Goal: Task Accomplishment & Management: Complete application form

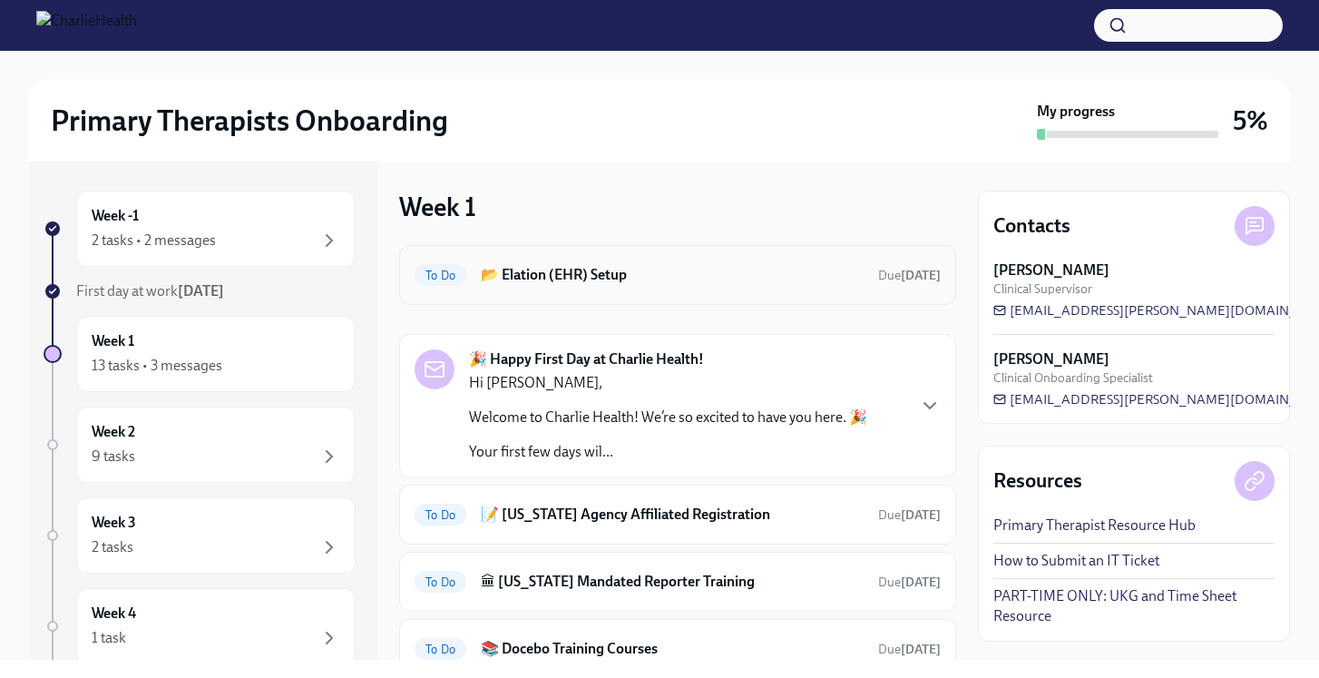
click at [583, 274] on h6 "📂 Elation (EHR) Setup" at bounding box center [672, 275] width 383 height 20
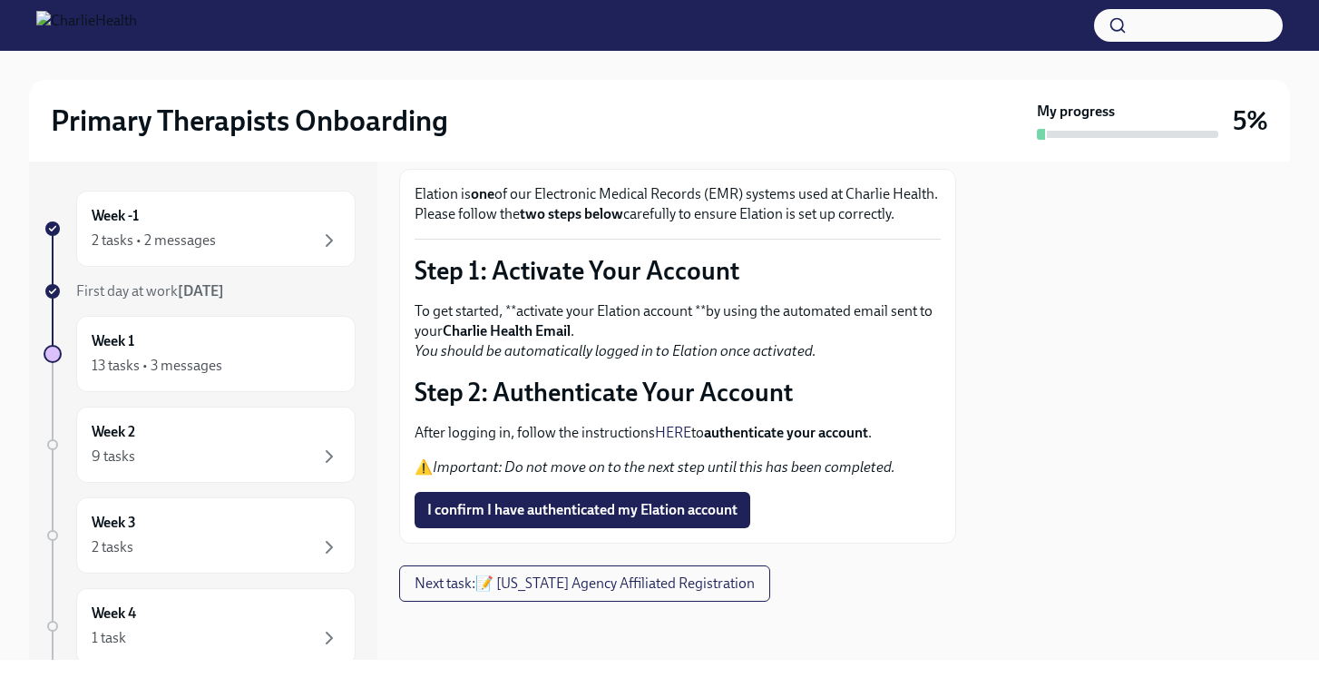
scroll to position [120, 0]
click at [257, 228] on div "Week -1 2 tasks • 2 messages" at bounding box center [216, 228] width 249 height 45
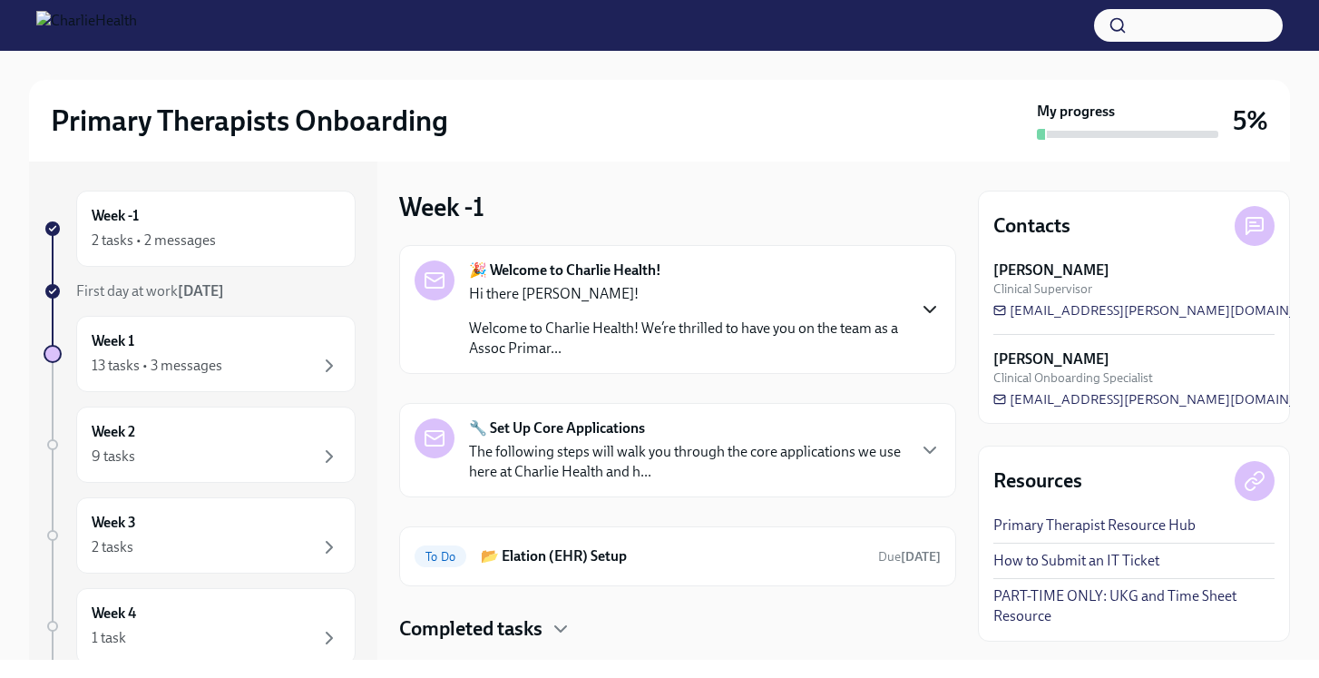
click at [925, 308] on icon "button" at bounding box center [930, 309] width 11 height 5
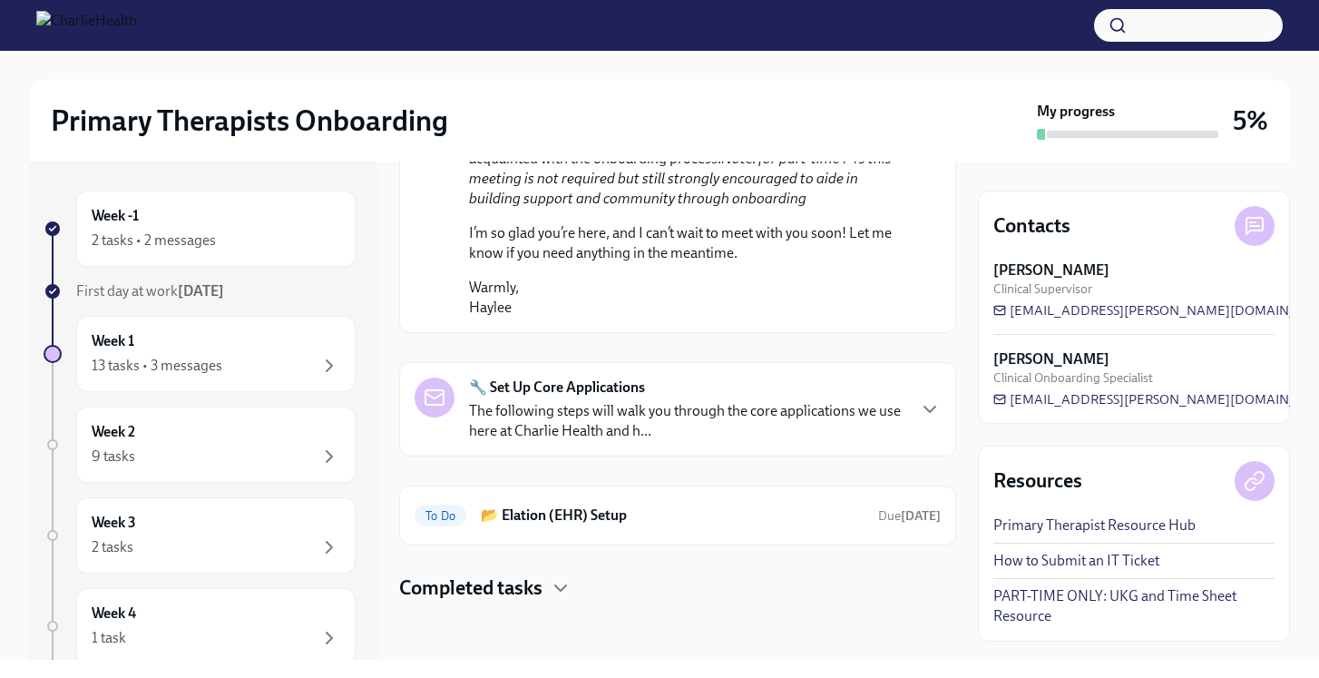
scroll to position [1201, 0]
click at [788, 411] on p "The following steps will walk you through the core applications we use here at …" at bounding box center [687, 421] width 436 height 40
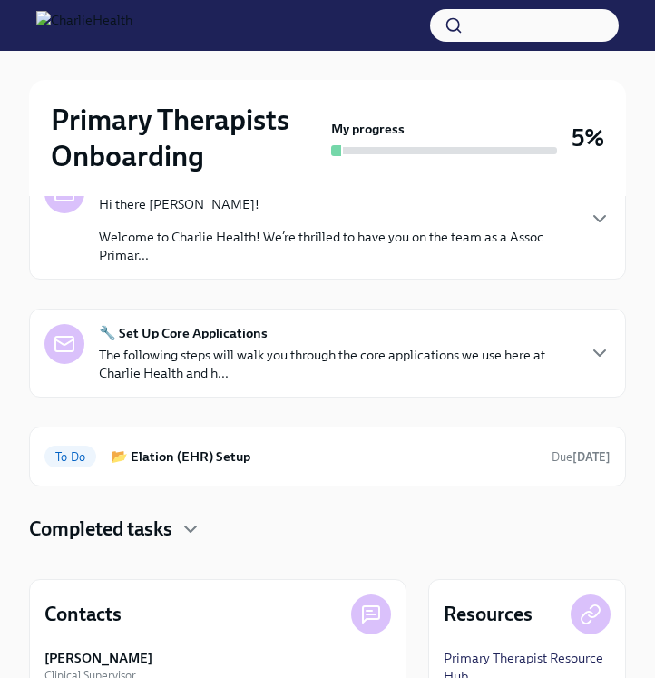
scroll to position [235, 0]
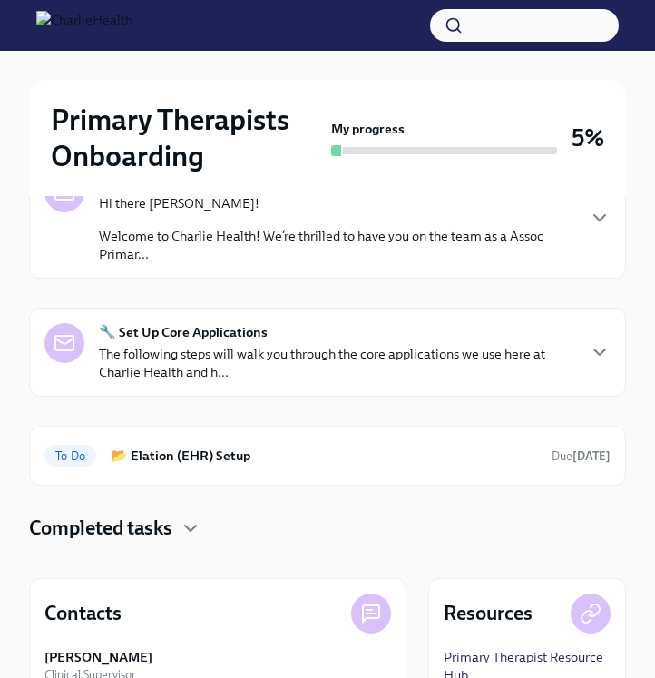
click at [397, 355] on p "The following steps will walk you through the core applications we use here at …" at bounding box center [336, 363] width 475 height 36
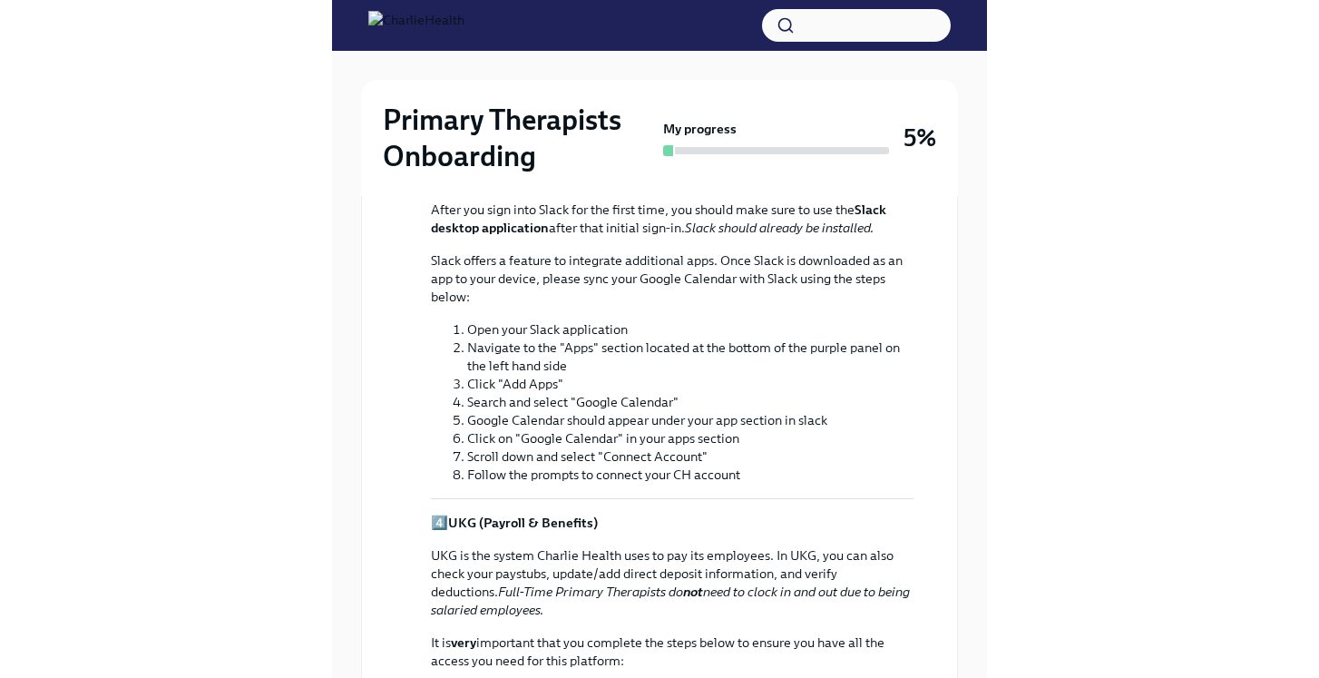
scroll to position [0, 0]
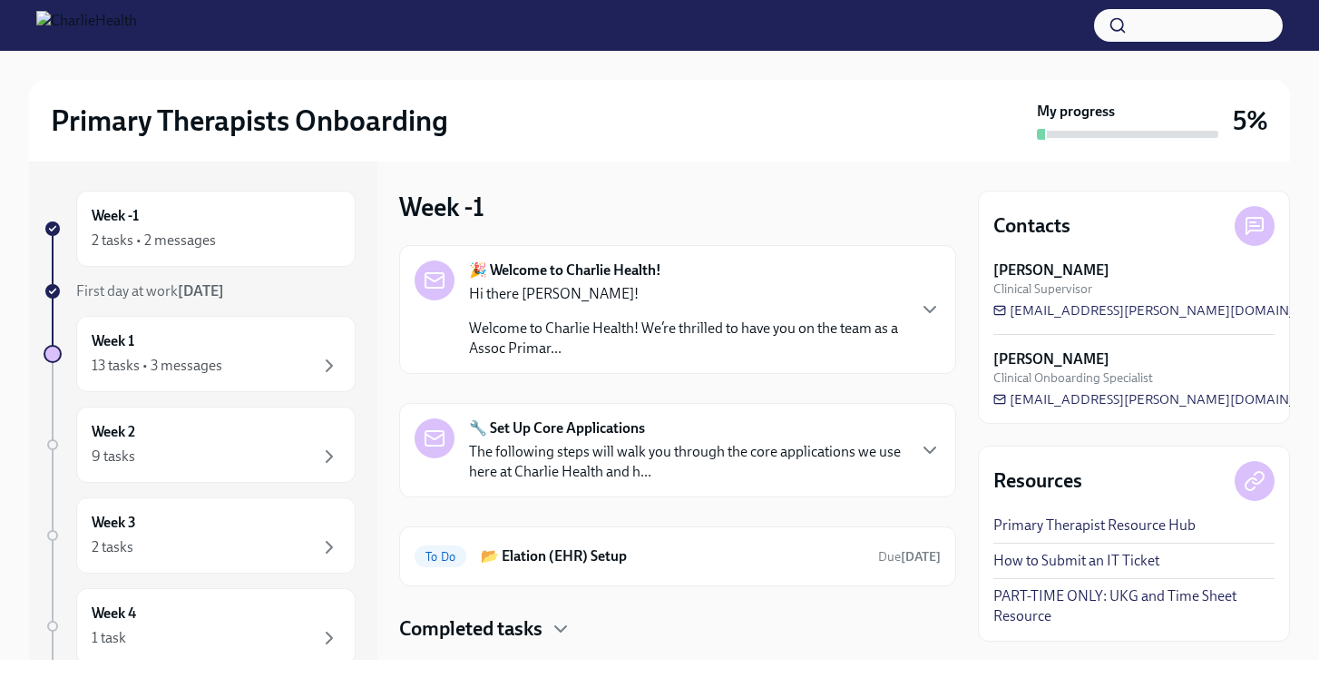
click at [634, 444] on p "The following steps will walk you through the core applications we use here at …" at bounding box center [687, 462] width 436 height 40
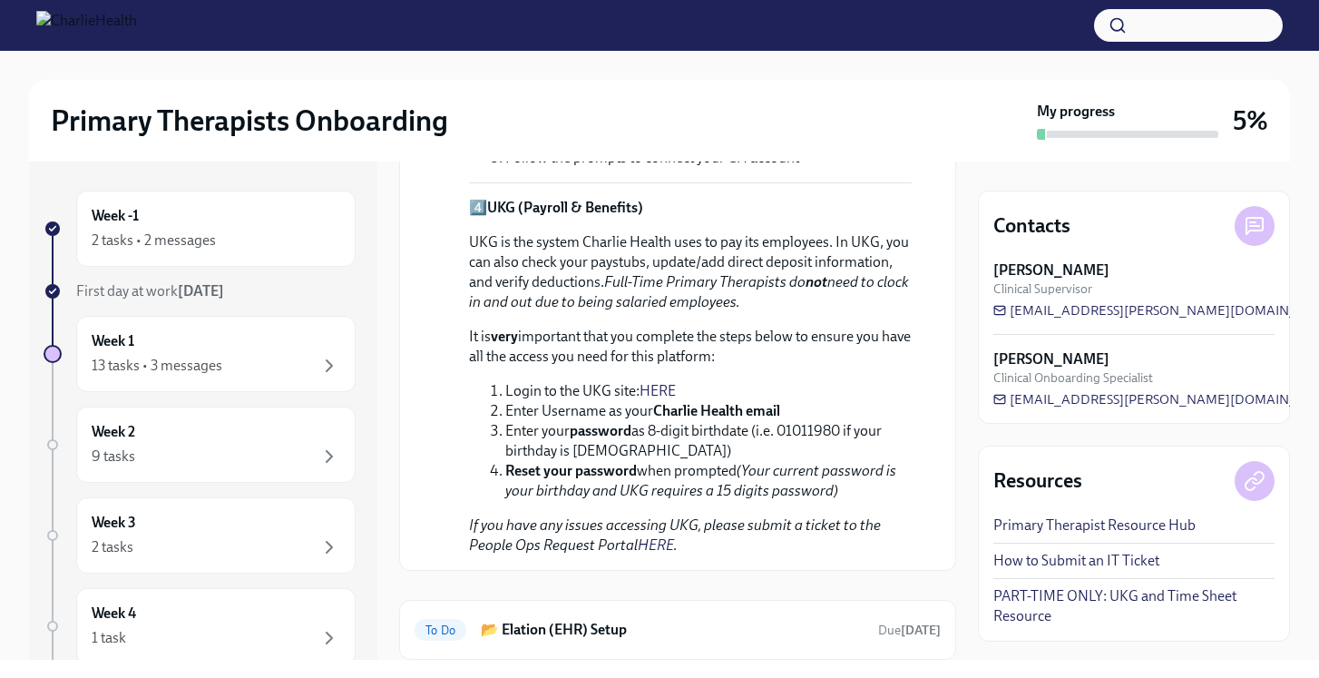
scroll to position [1279, 0]
click at [665, 392] on link "HERE" at bounding box center [658, 389] width 36 height 17
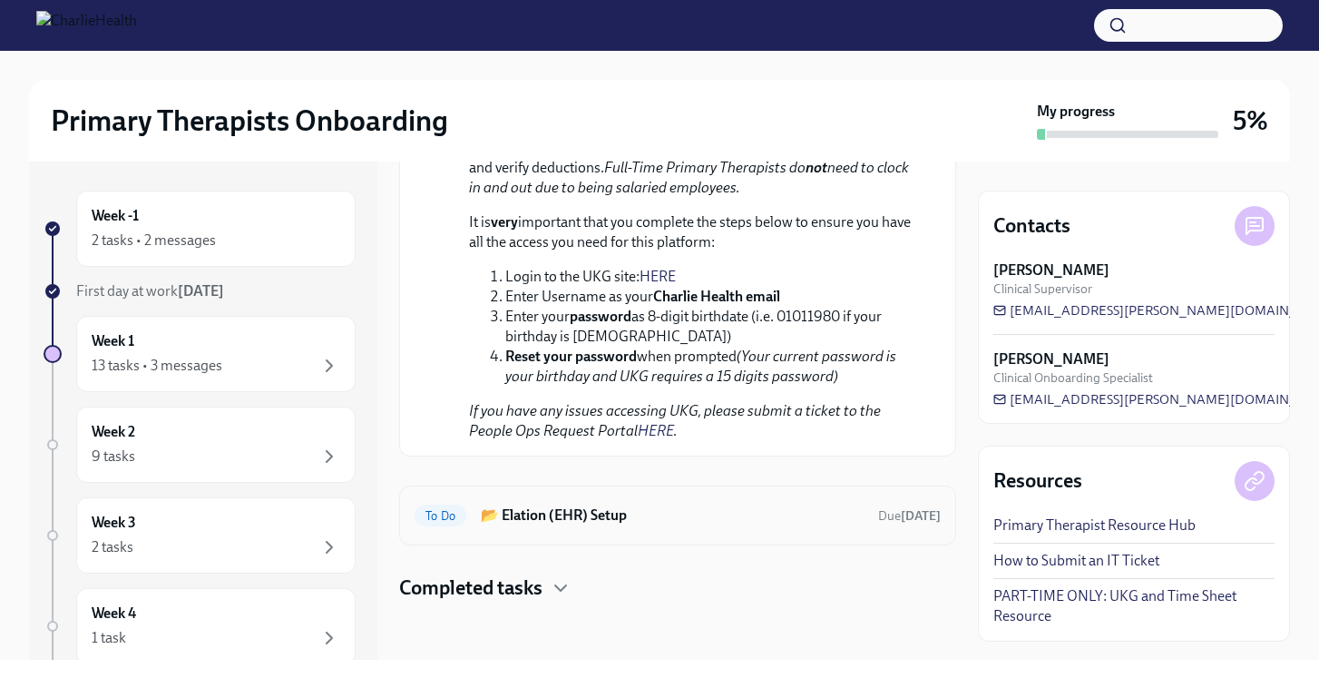
scroll to position [1393, 0]
click at [606, 520] on h6 "📂 Elation (EHR) Setup" at bounding box center [672, 515] width 383 height 20
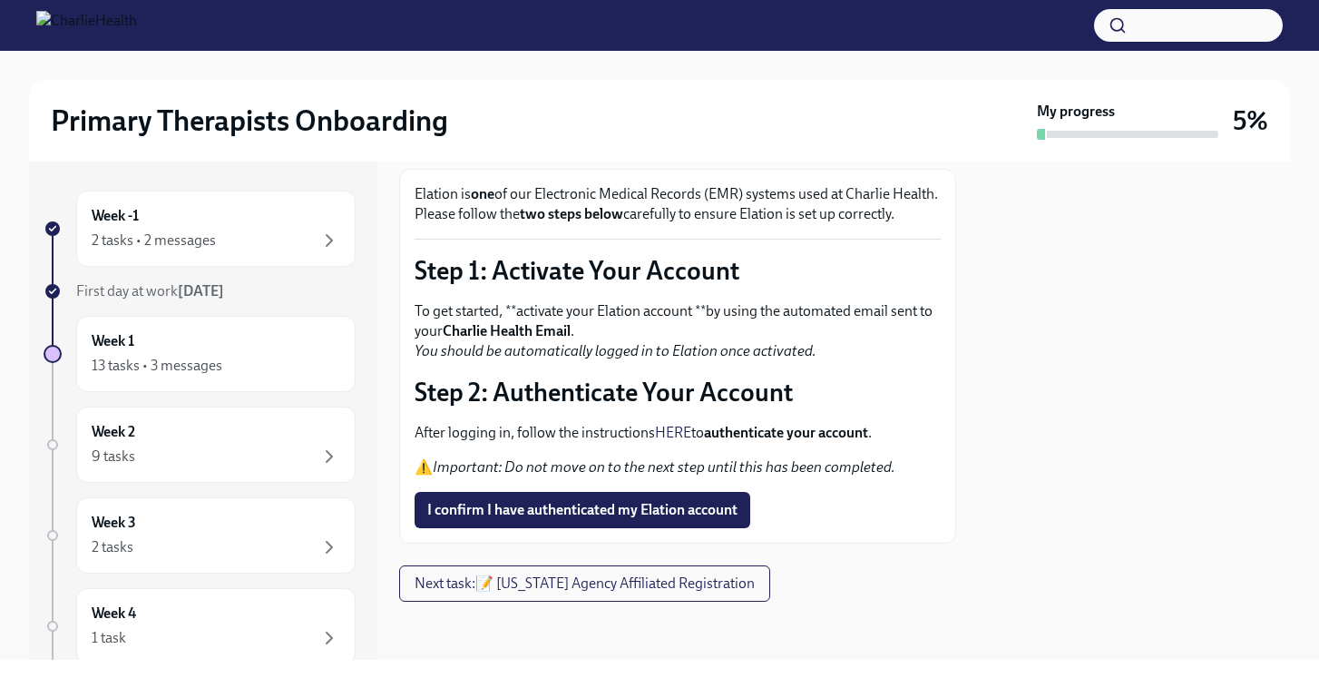
scroll to position [111, 0]
click at [683, 436] on link "HERE" at bounding box center [673, 432] width 36 height 17
click at [677, 441] on link "HERE" at bounding box center [673, 432] width 36 height 17
click at [191, 258] on div "Week -1 2 tasks • 2 messages" at bounding box center [215, 229] width 279 height 76
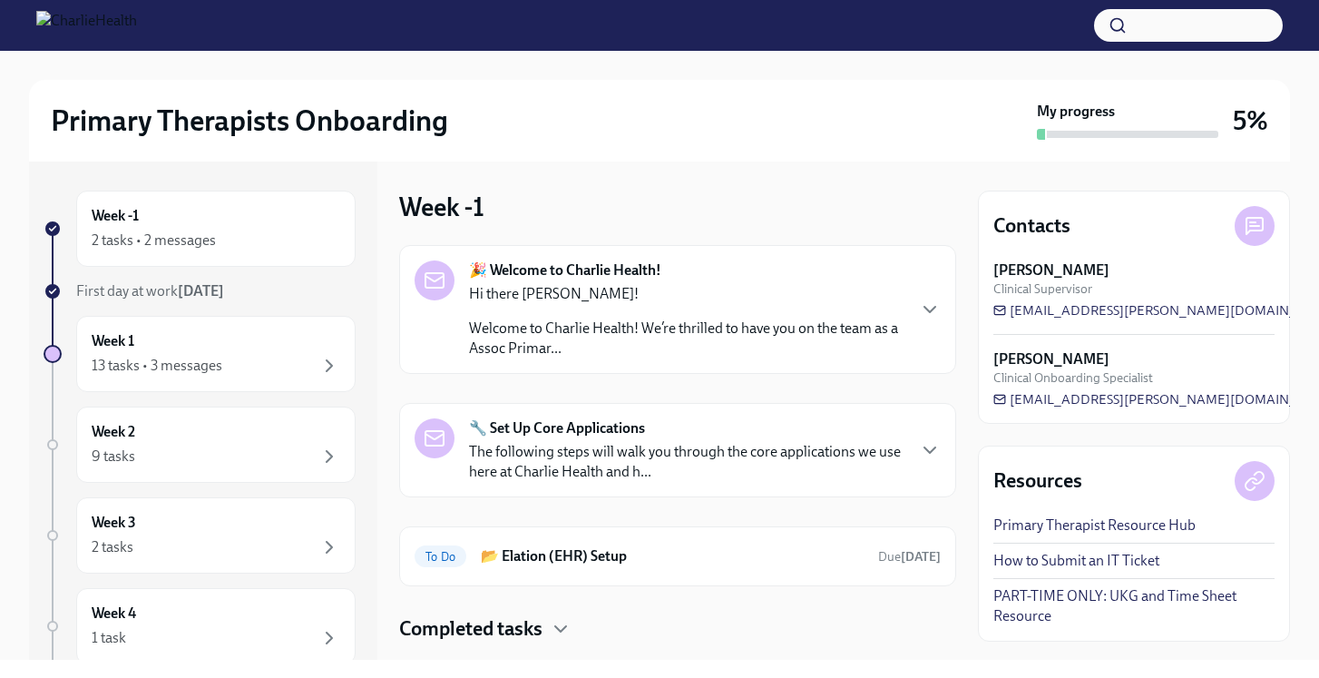
click at [548, 632] on div "Completed tasks" at bounding box center [677, 628] width 557 height 27
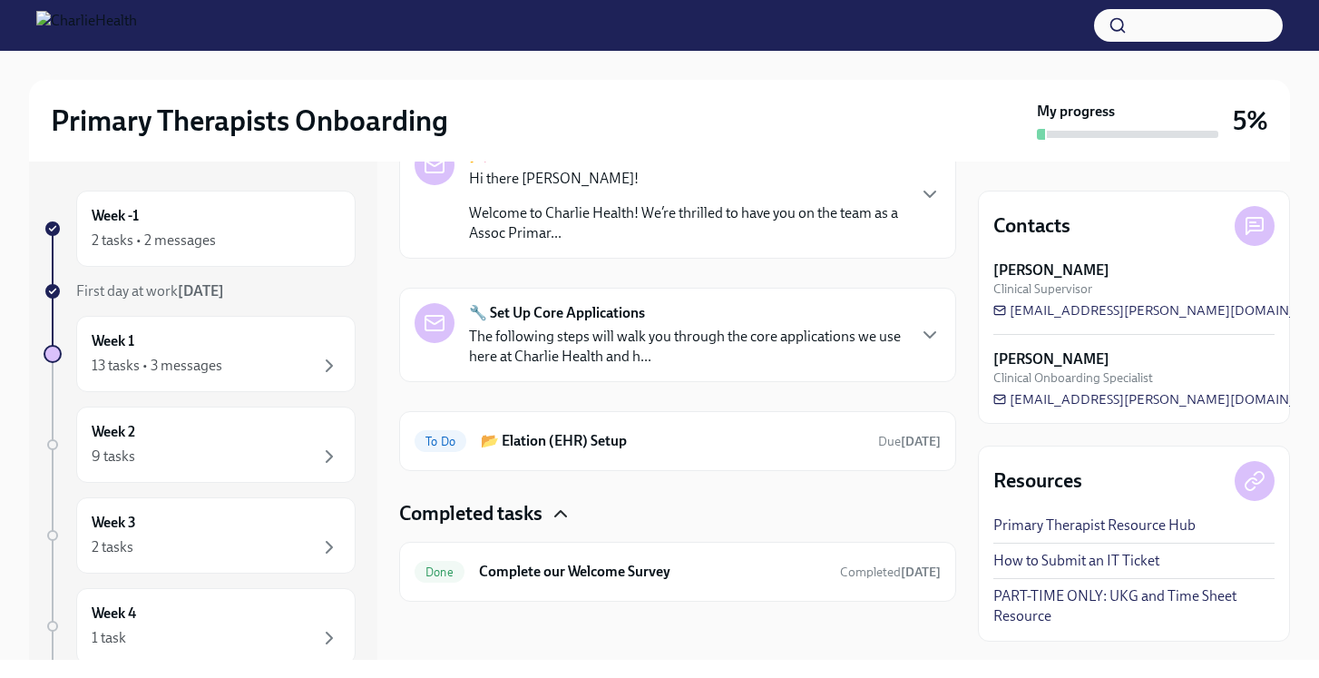
click at [564, 515] on icon "button" at bounding box center [561, 514] width 22 height 22
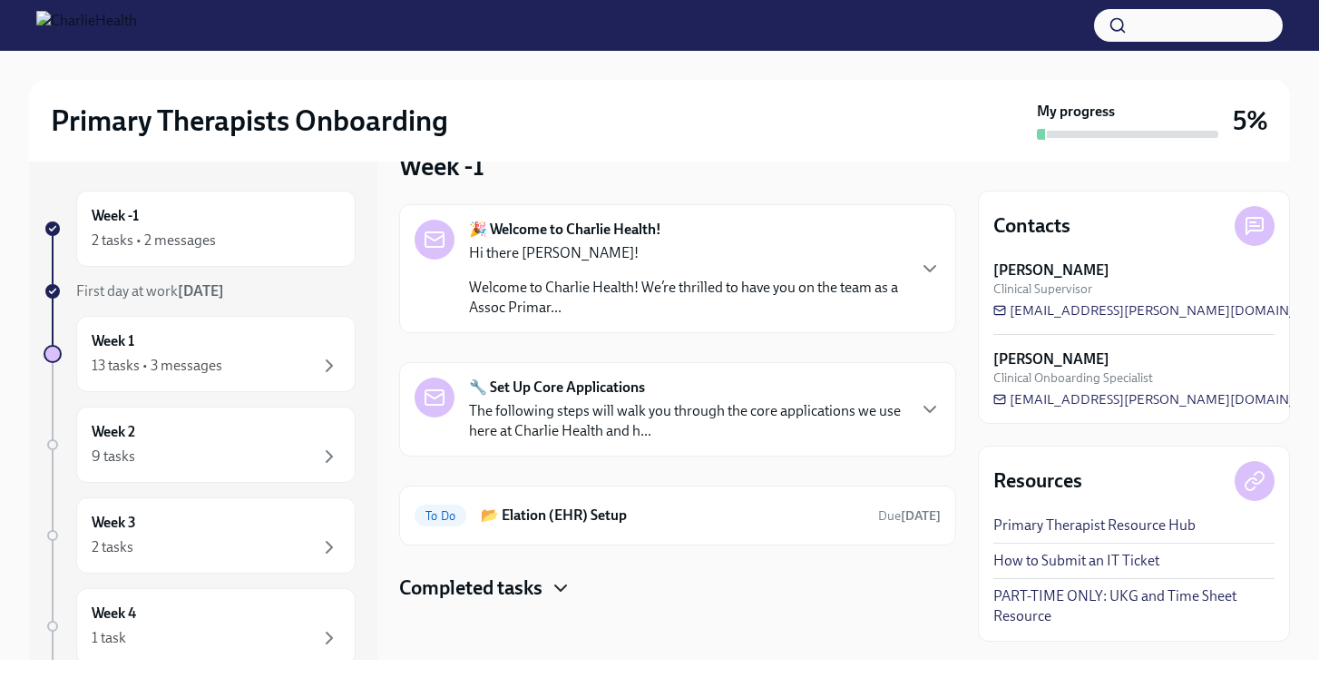
click at [543, 582] on h4 "Completed tasks" at bounding box center [470, 587] width 143 height 27
click at [203, 368] on div "13 tasks • 3 messages" at bounding box center [157, 366] width 131 height 20
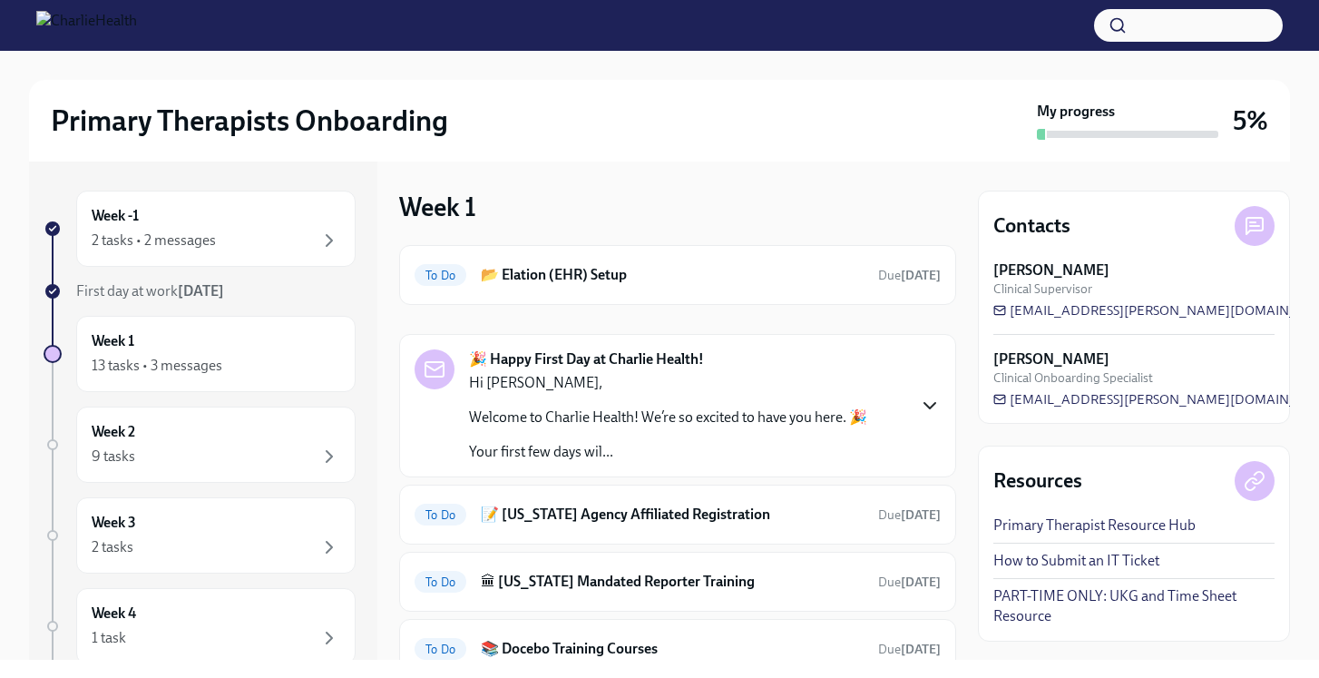
click at [923, 397] on icon "button" at bounding box center [930, 406] width 22 height 22
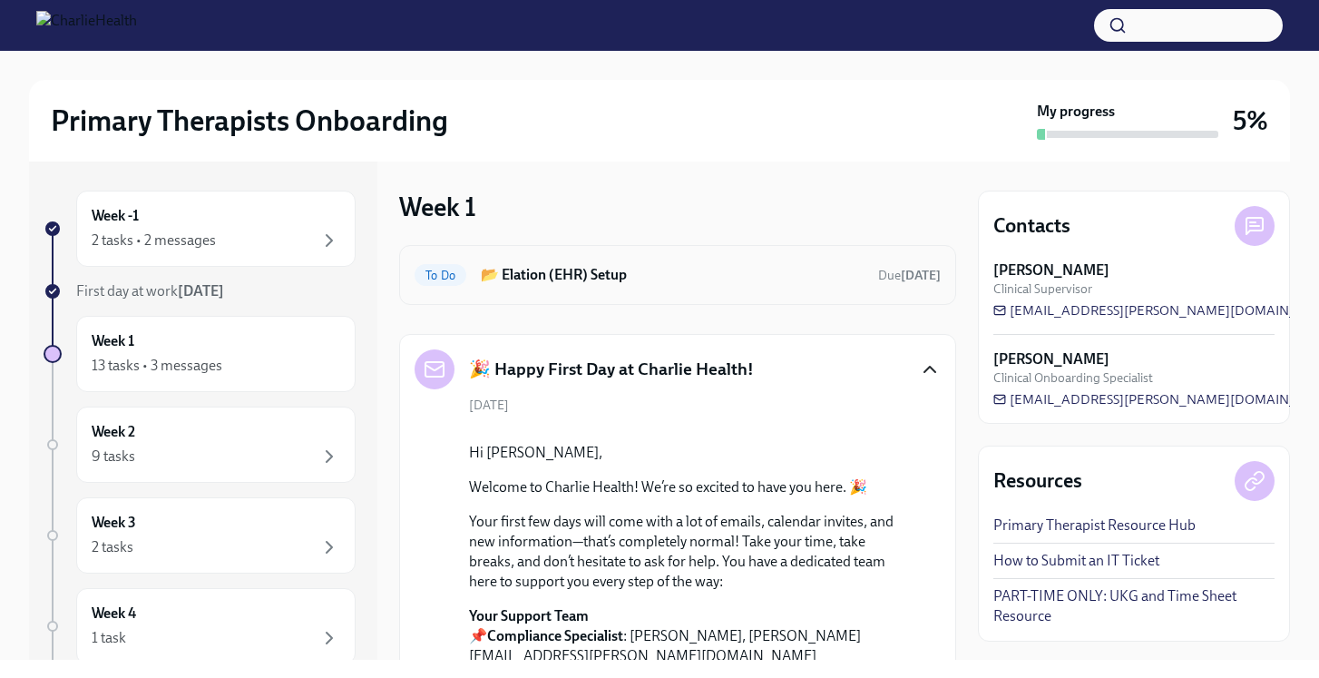
click at [696, 287] on div "To Do 📂 Elation (EHR) Setup Due in 3 days" at bounding box center [678, 274] width 526 height 29
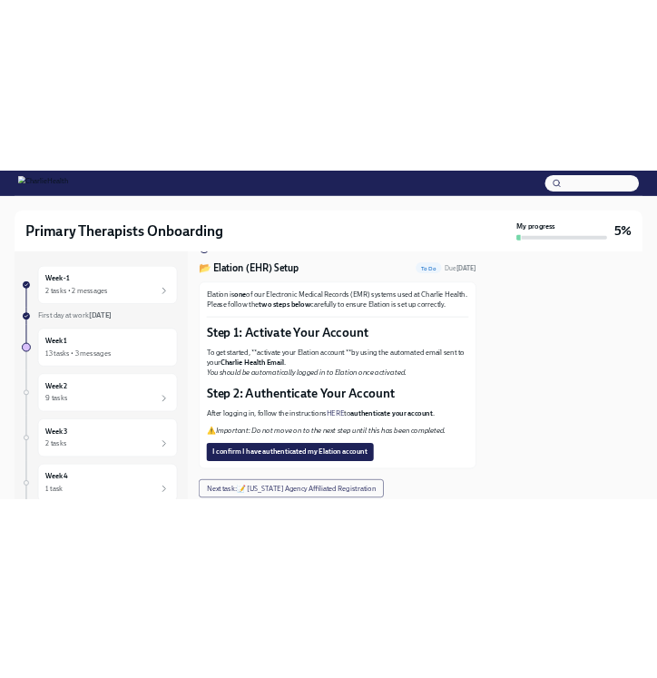
scroll to position [54, 0]
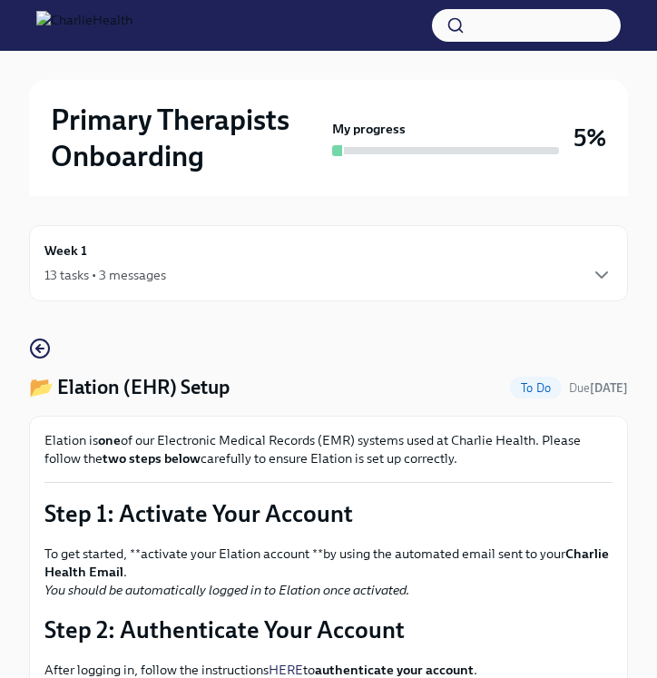
click at [278, 271] on div "13 tasks • 3 messages" at bounding box center [328, 275] width 568 height 22
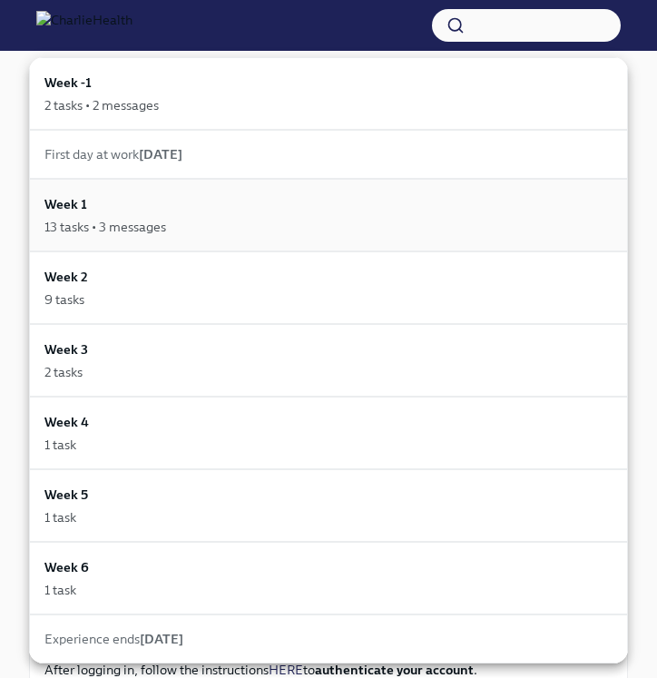
click at [311, 213] on div "Week 1 13 tasks • 3 messages" at bounding box center [328, 215] width 568 height 42
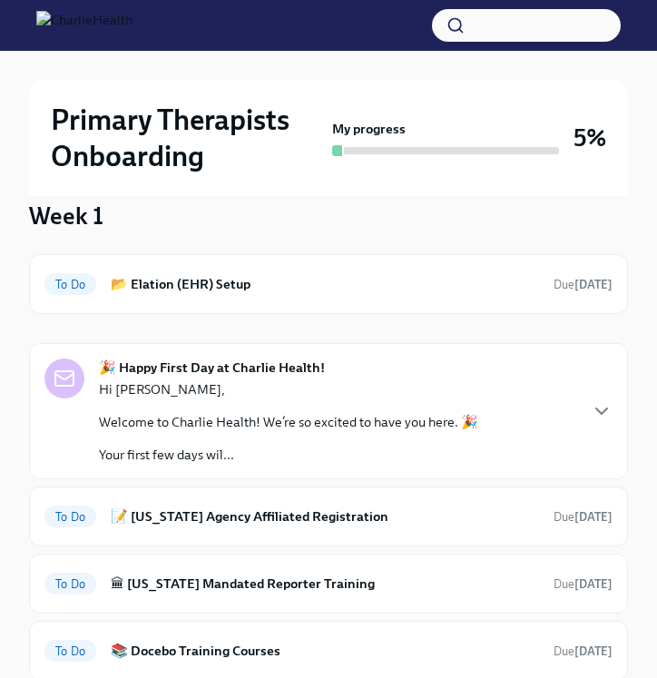
scroll to position [123, 0]
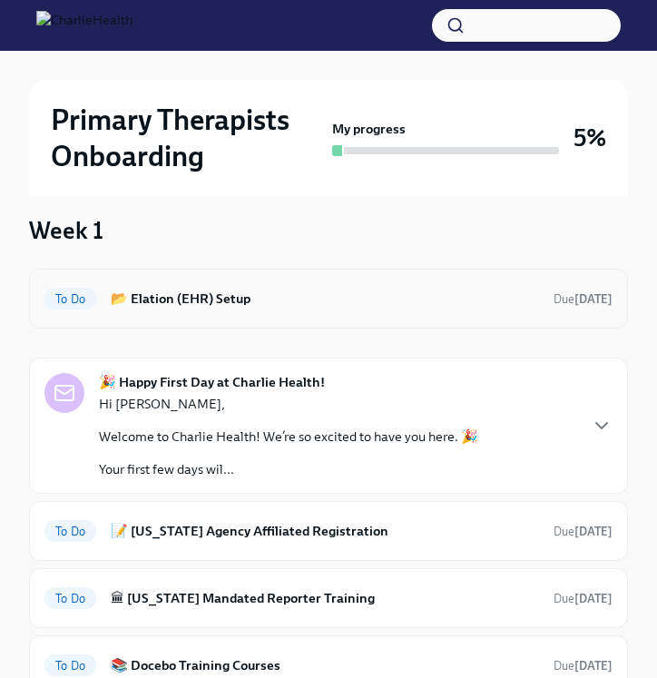
click at [293, 291] on h6 "📂 Elation (EHR) Setup" at bounding box center [325, 299] width 428 height 20
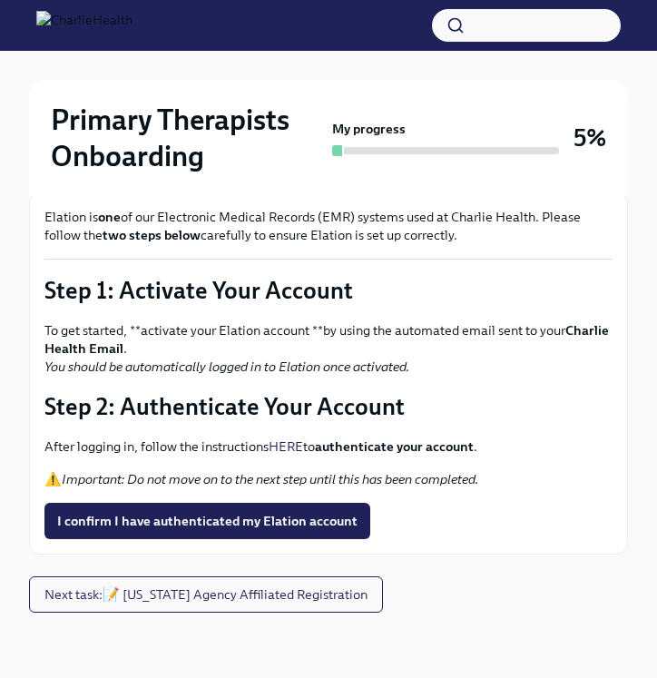
scroll to position [223, 0]
click at [265, 512] on span "I confirm I have authenticated my Elation account" at bounding box center [207, 521] width 300 height 18
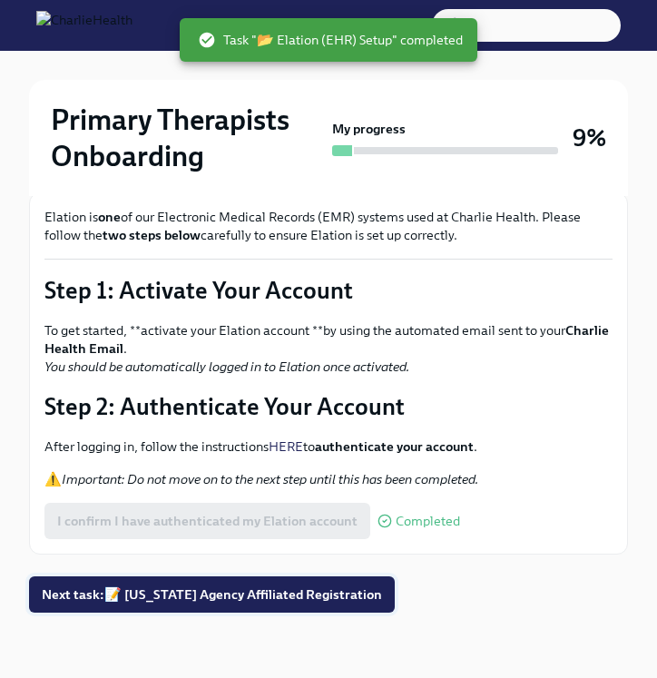
click at [270, 589] on span "Next task : 📝 Washington Agency Affiliated Registration" at bounding box center [212, 594] width 340 height 18
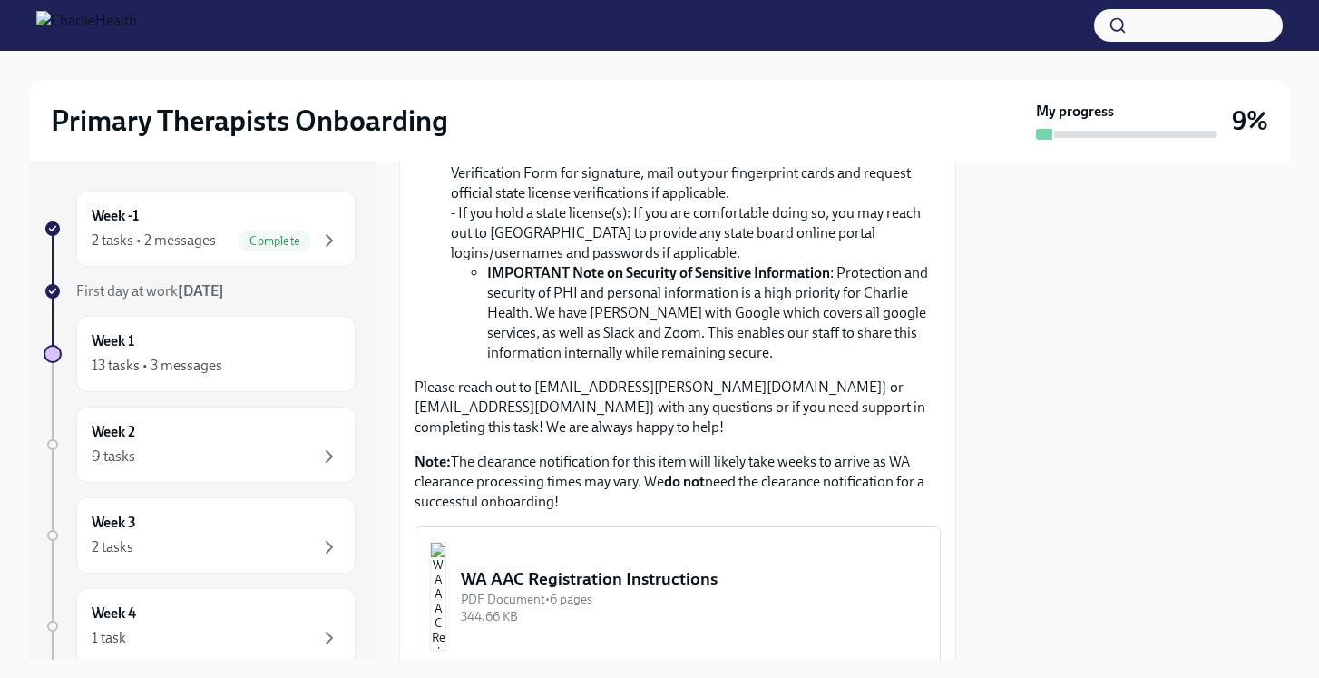
scroll to position [798, 0]
click at [446, 553] on img "button" at bounding box center [438, 594] width 16 height 109
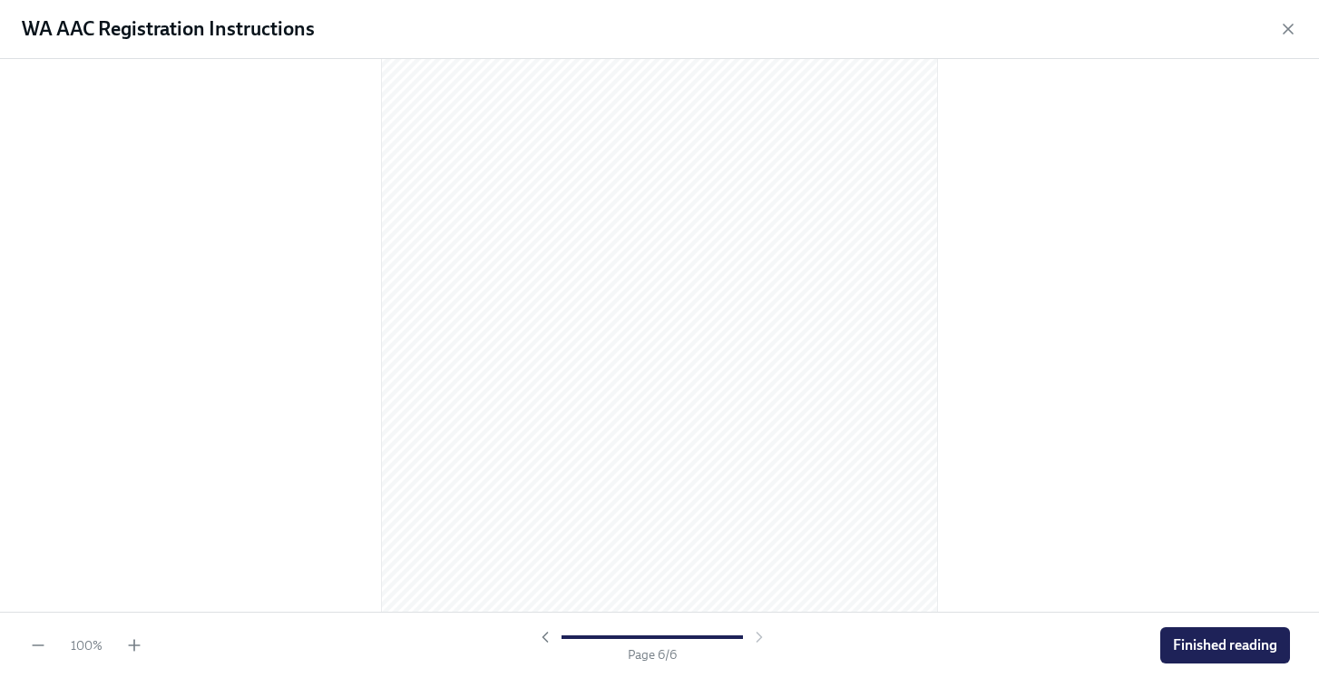
scroll to position [3743, 0]
click at [1206, 643] on span "Finished reading" at bounding box center [1225, 645] width 104 height 18
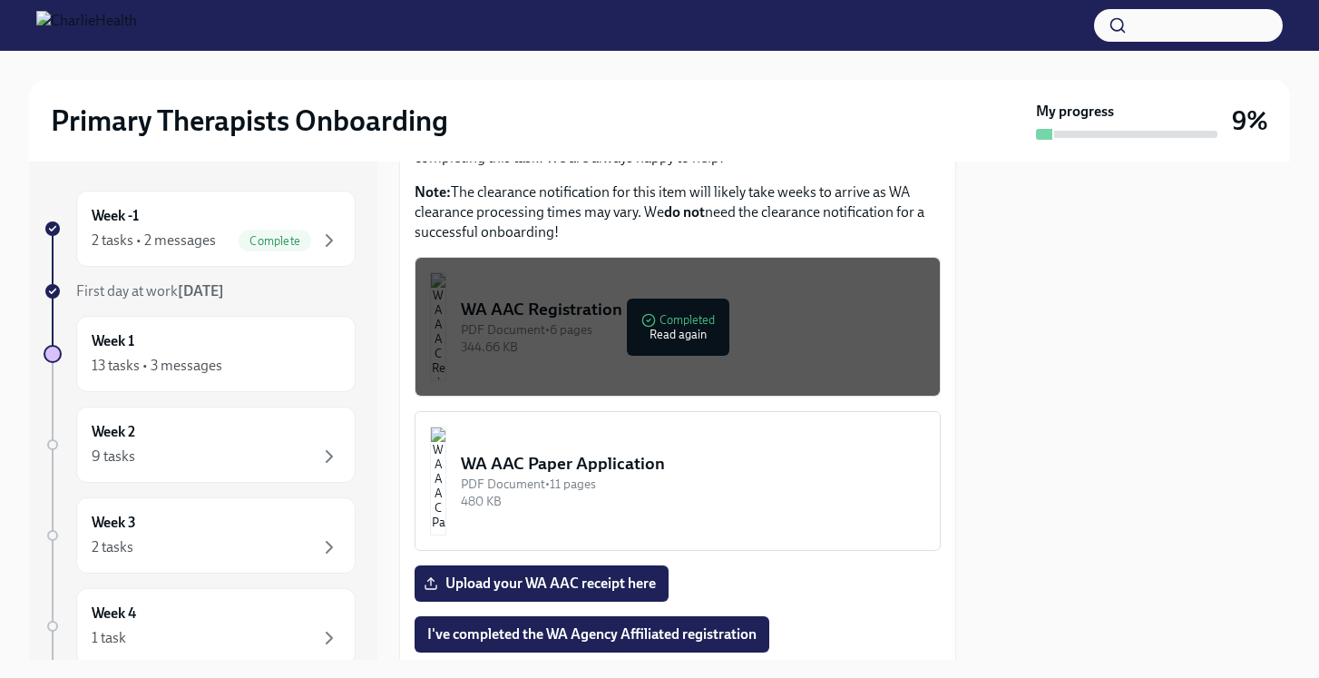
scroll to position [1071, 0]
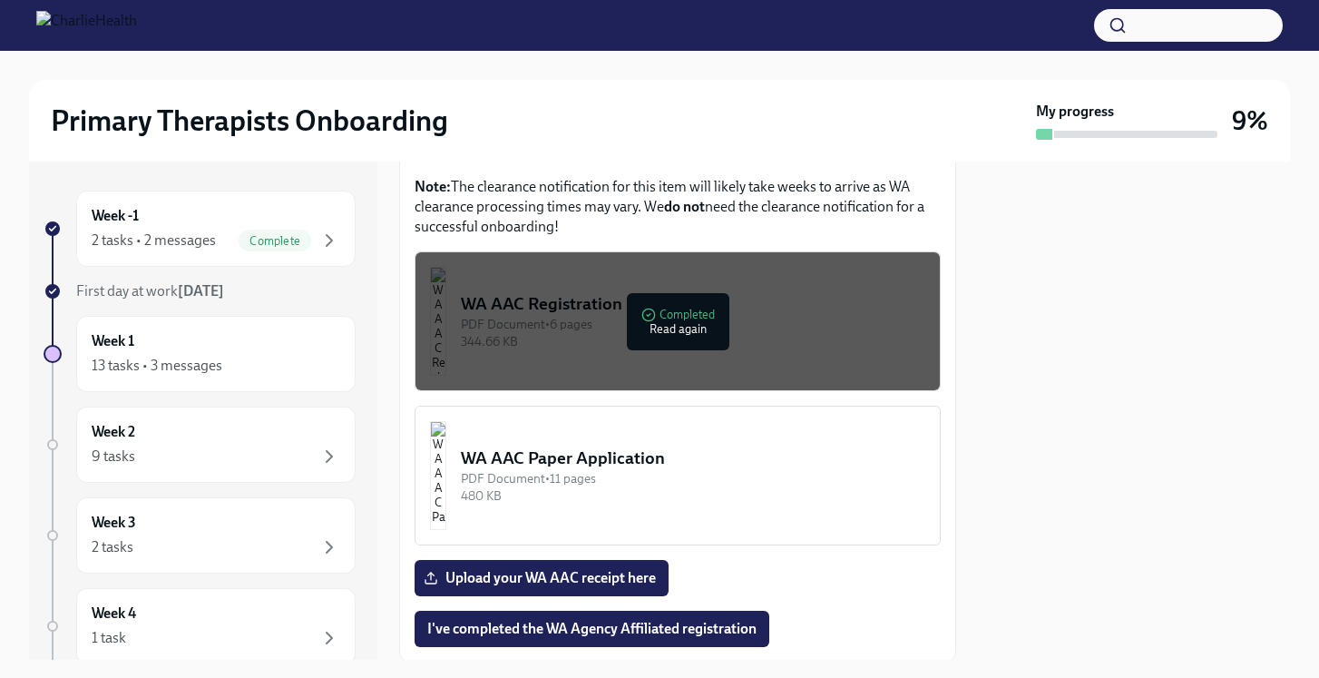
click at [645, 446] on div "WA AAC Paper Application" at bounding box center [693, 458] width 465 height 24
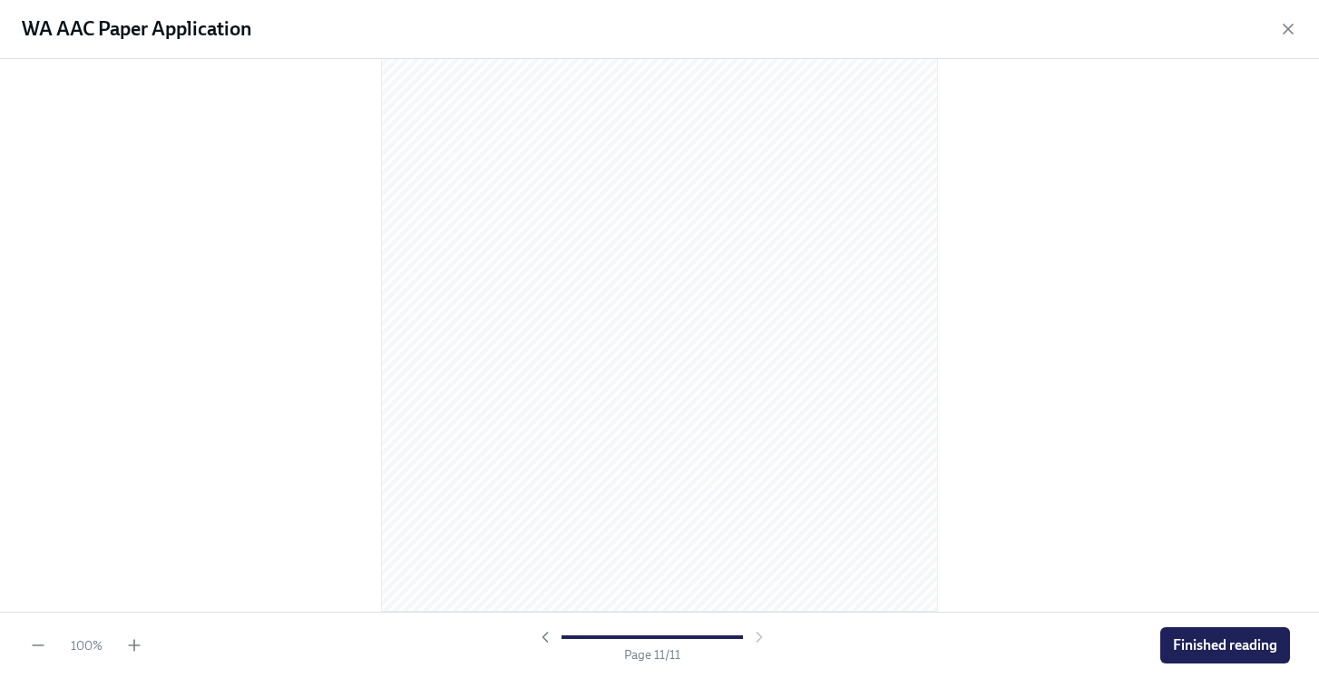
scroll to position [7547, 0]
click at [1232, 658] on button "Finished reading" at bounding box center [1226, 645] width 130 height 36
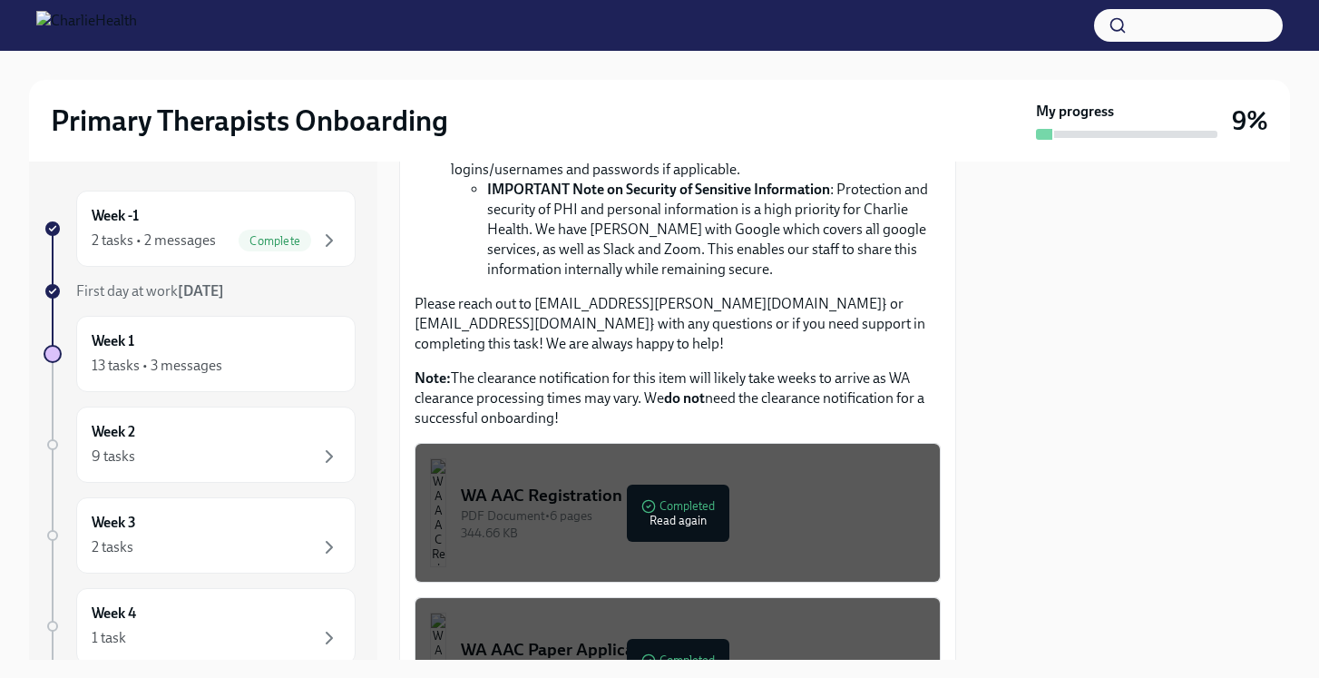
scroll to position [0, 0]
click at [849, 453] on button "WA AAC Registration Instructions PDF Document • 6 pages 344.66 KB Completed Rea…" at bounding box center [678, 513] width 526 height 140
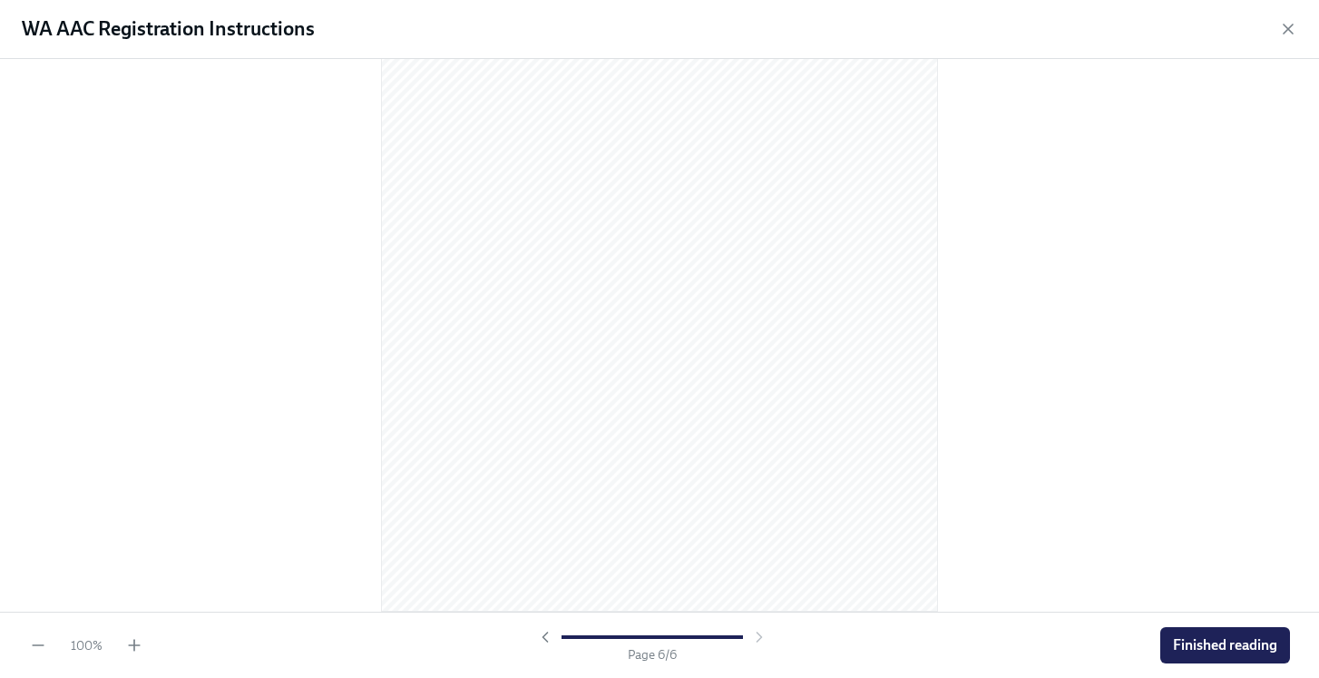
scroll to position [3872, 0]
click at [1191, 655] on button "Finished reading" at bounding box center [1226, 645] width 130 height 36
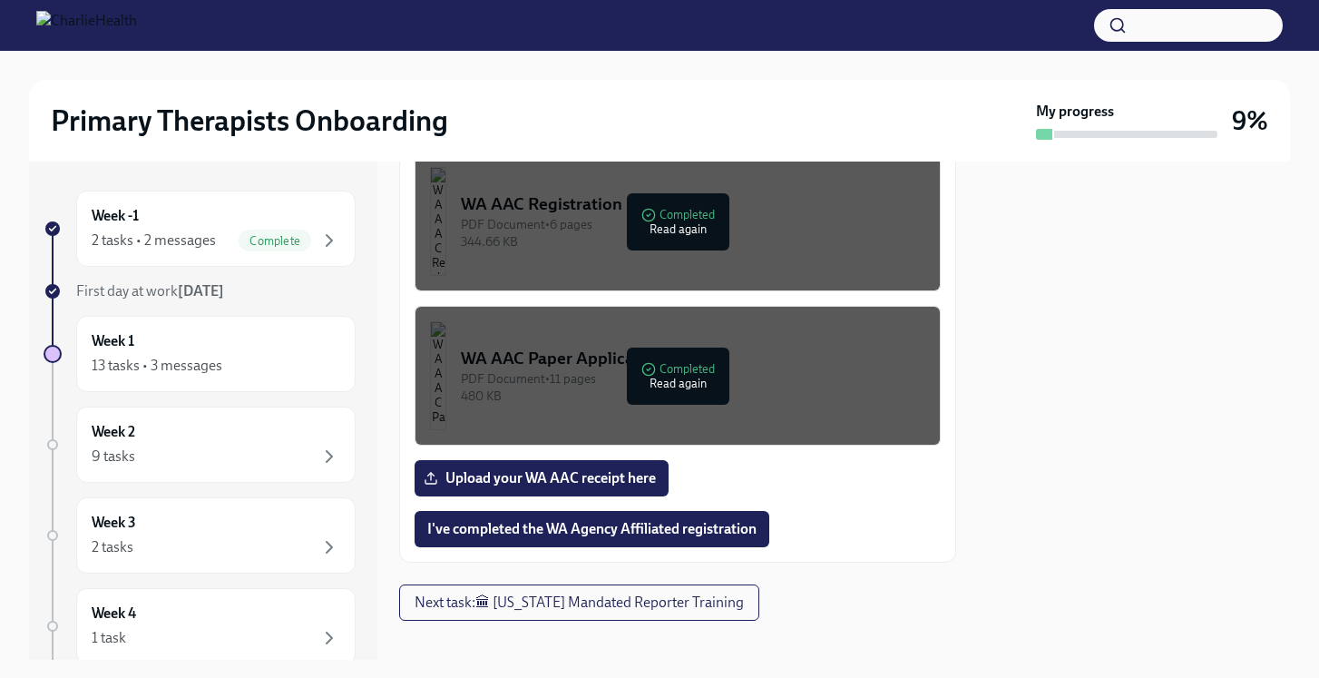
scroll to position [1170, 0]
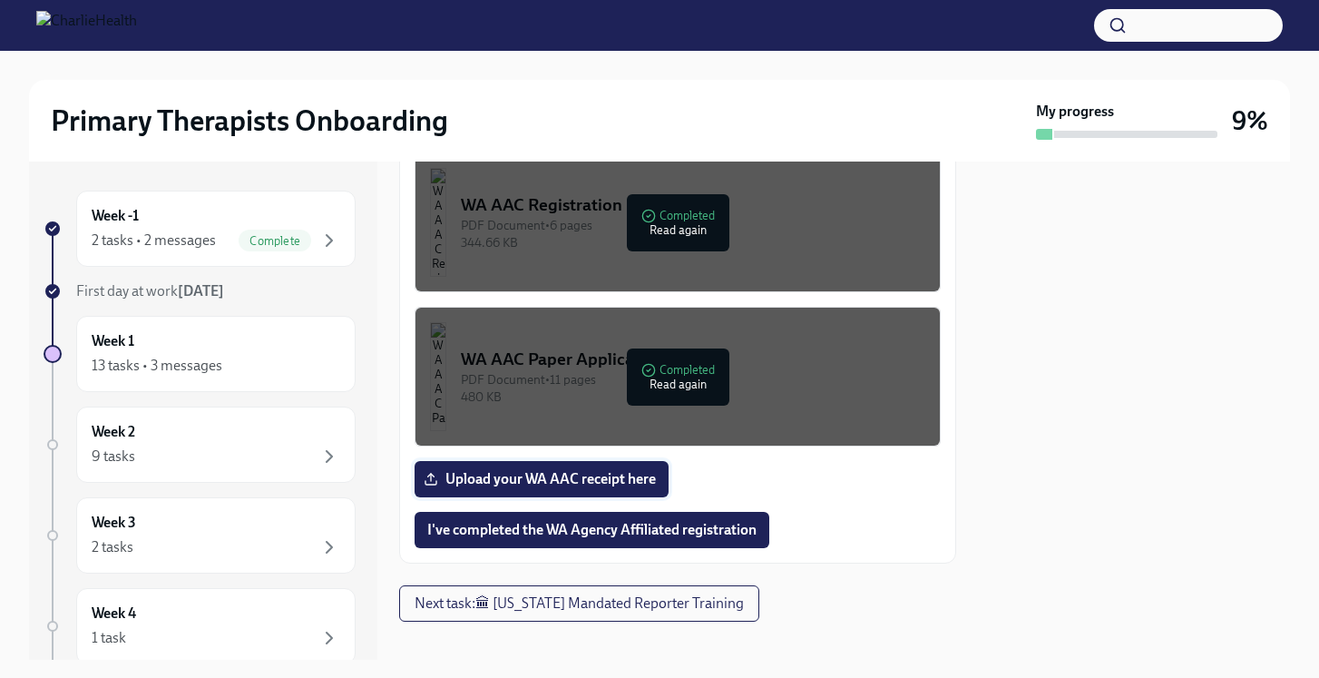
click at [617, 470] on span "Upload your WA AAC receipt here" at bounding box center [541, 479] width 229 height 18
click at [0, 0] on input "Upload your WA AAC receipt here" at bounding box center [0, 0] width 0 height 0
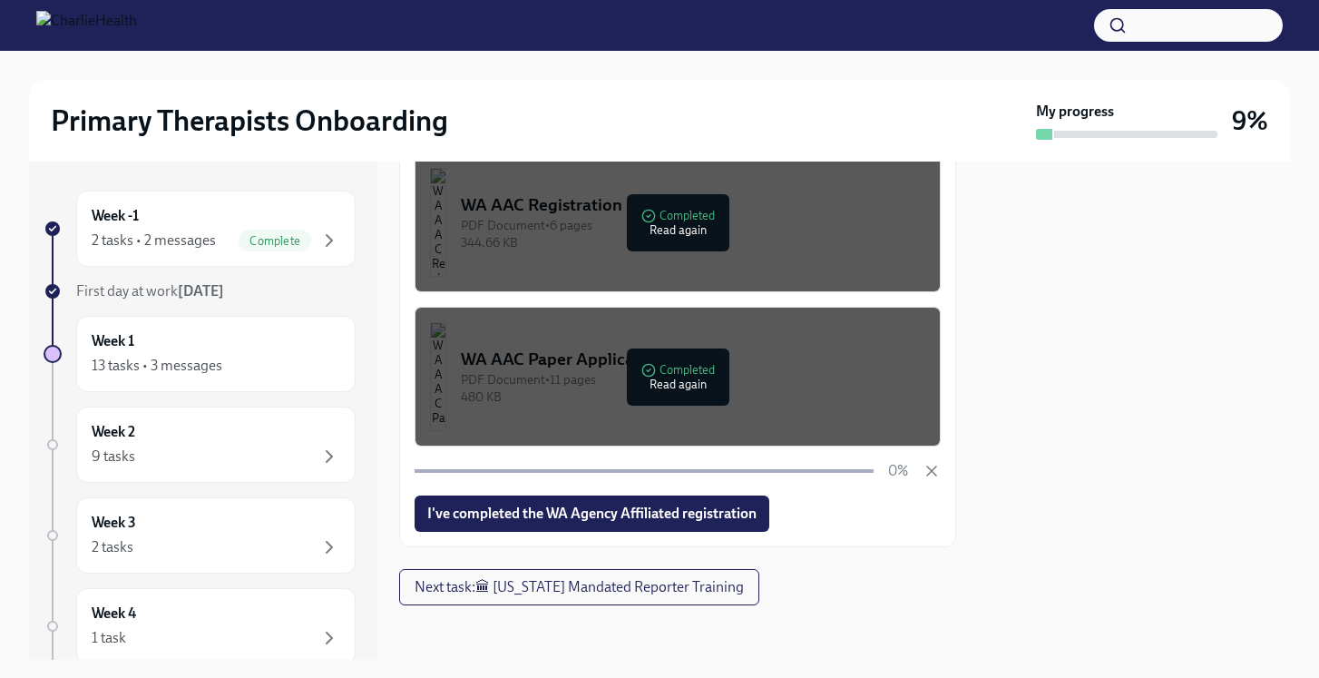
scroll to position [1153, 0]
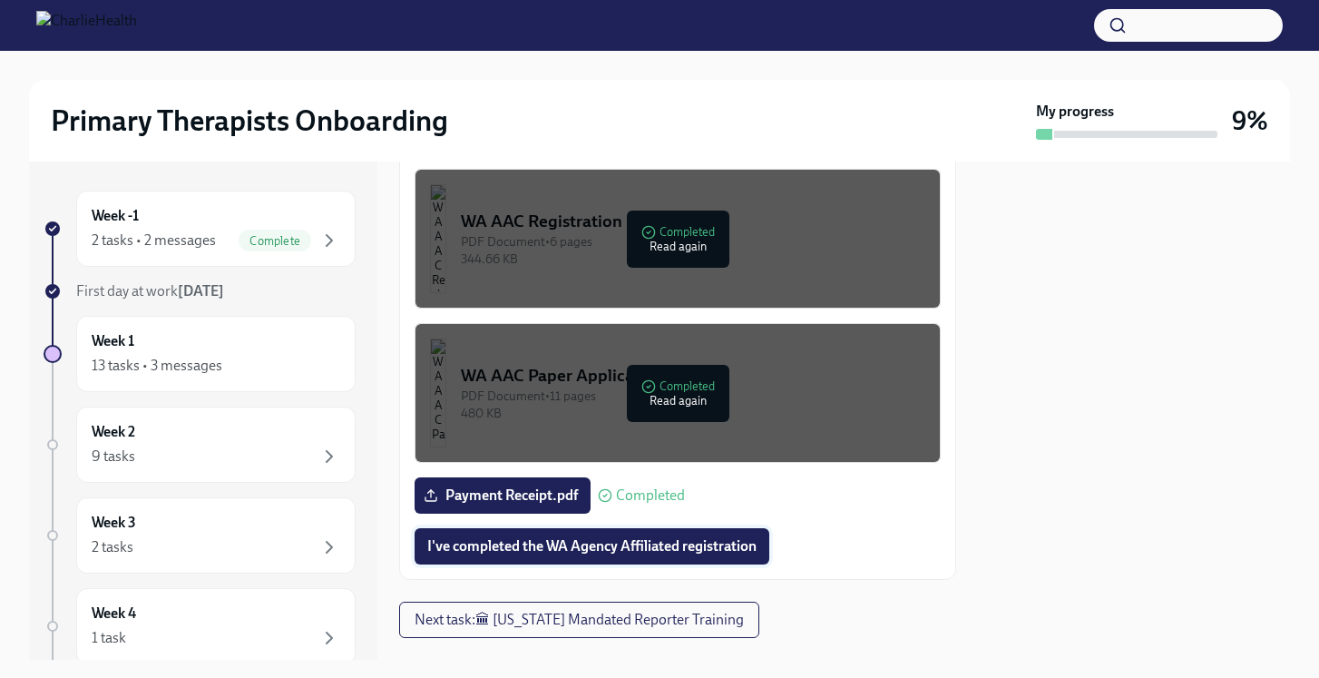
click at [659, 537] on span "I've completed the WA Agency Affiliated registration" at bounding box center [591, 546] width 329 height 18
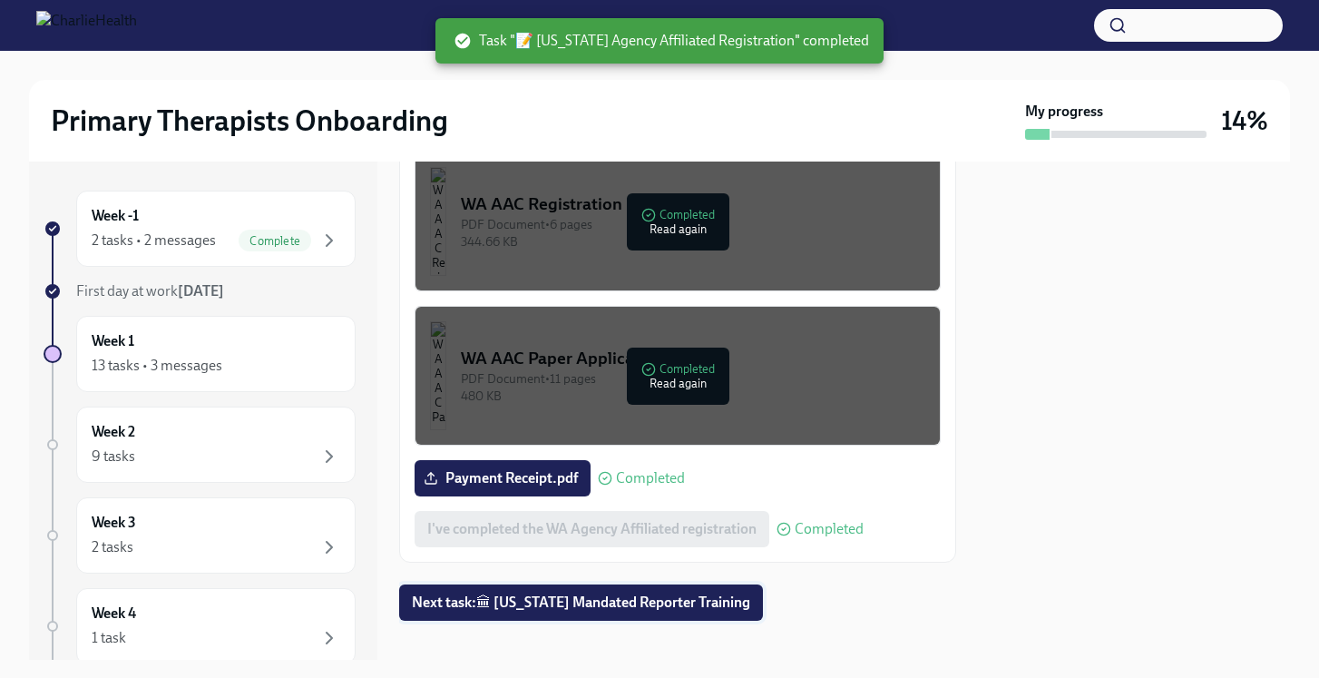
scroll to position [1170, 0]
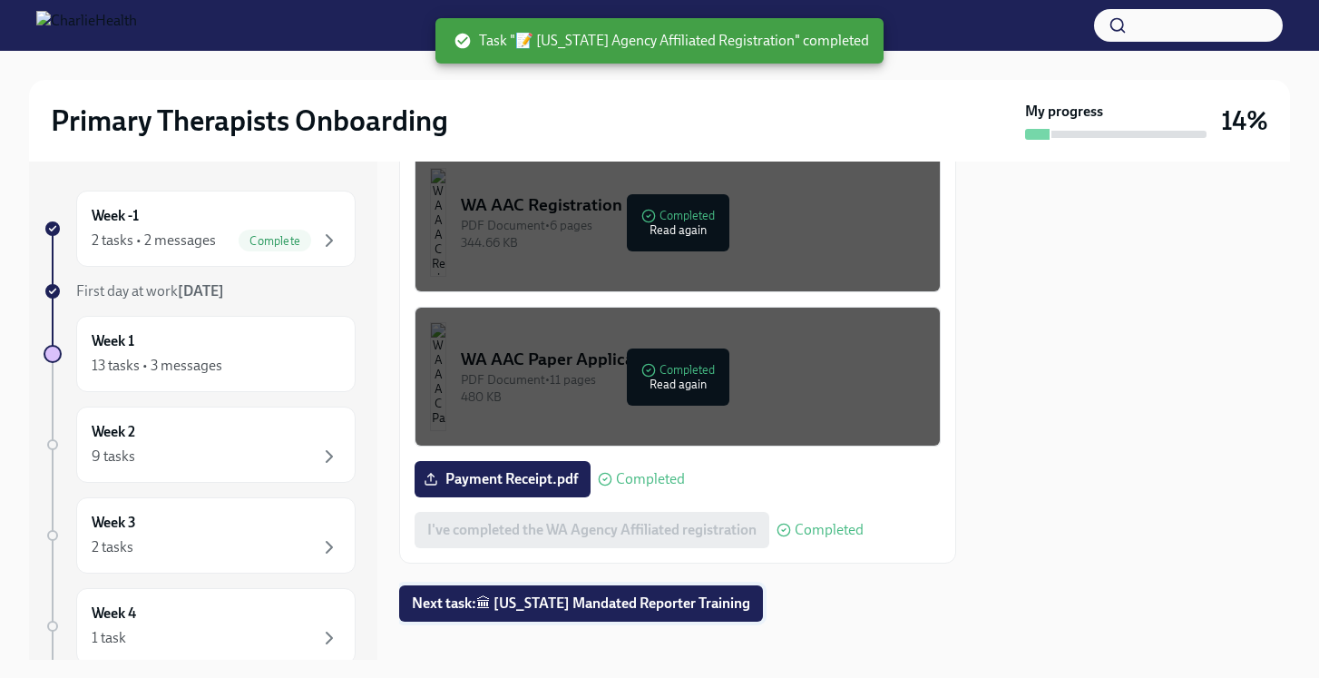
click at [664, 594] on span "Next task : 🏛 Pennsylvania Mandated Reporter Training" at bounding box center [581, 603] width 338 height 18
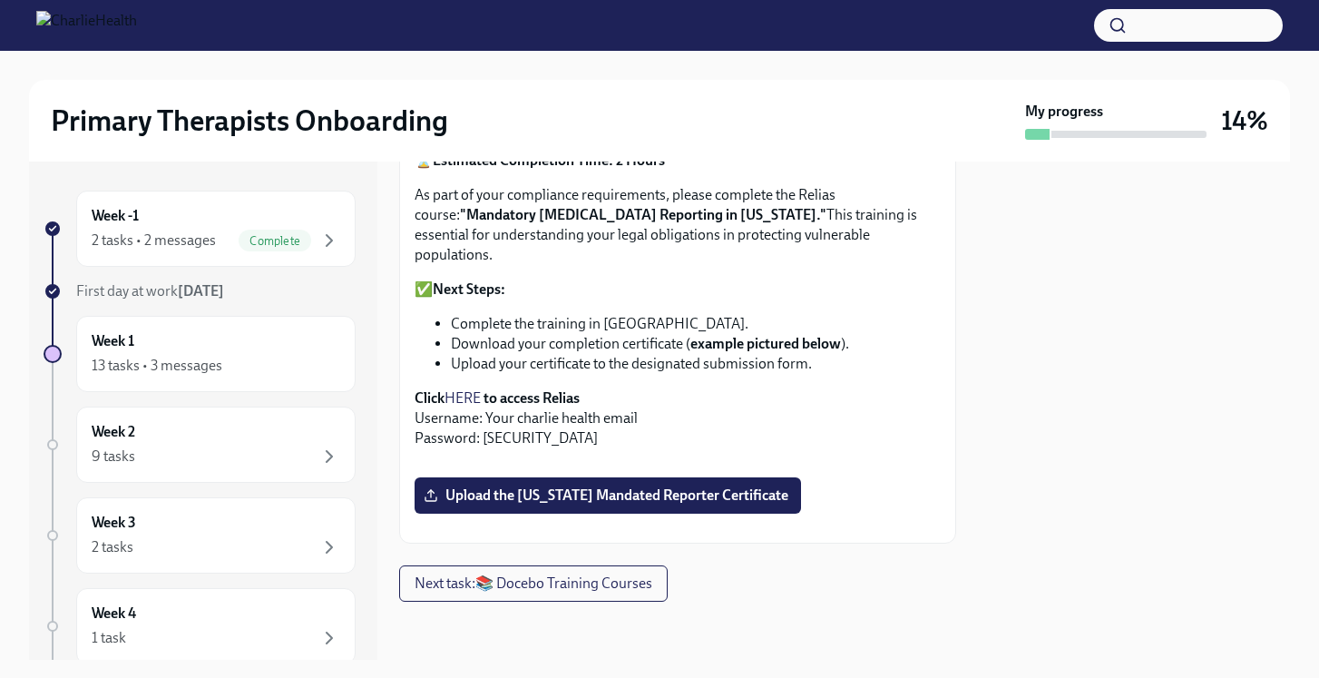
scroll to position [464, 0]
click at [475, 389] on link "HERE" at bounding box center [463, 397] width 36 height 17
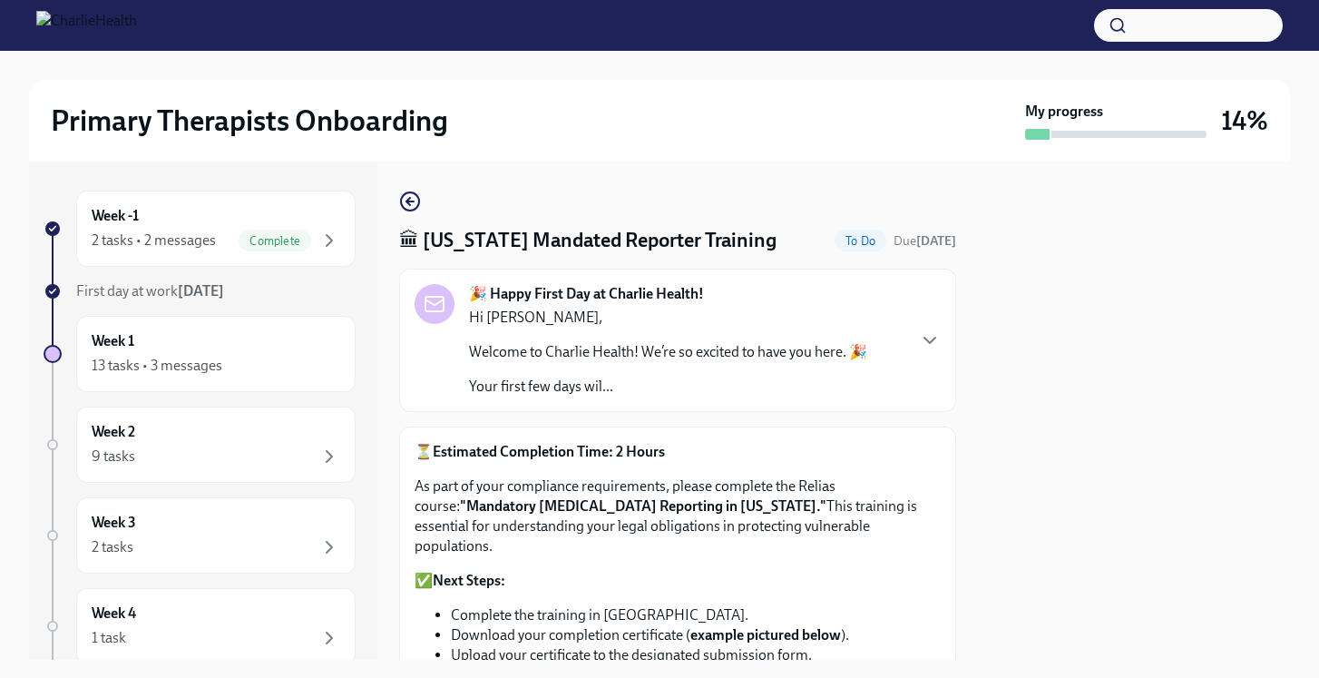
scroll to position [0, 0]
click at [266, 234] on span "Complete" at bounding box center [275, 241] width 73 height 14
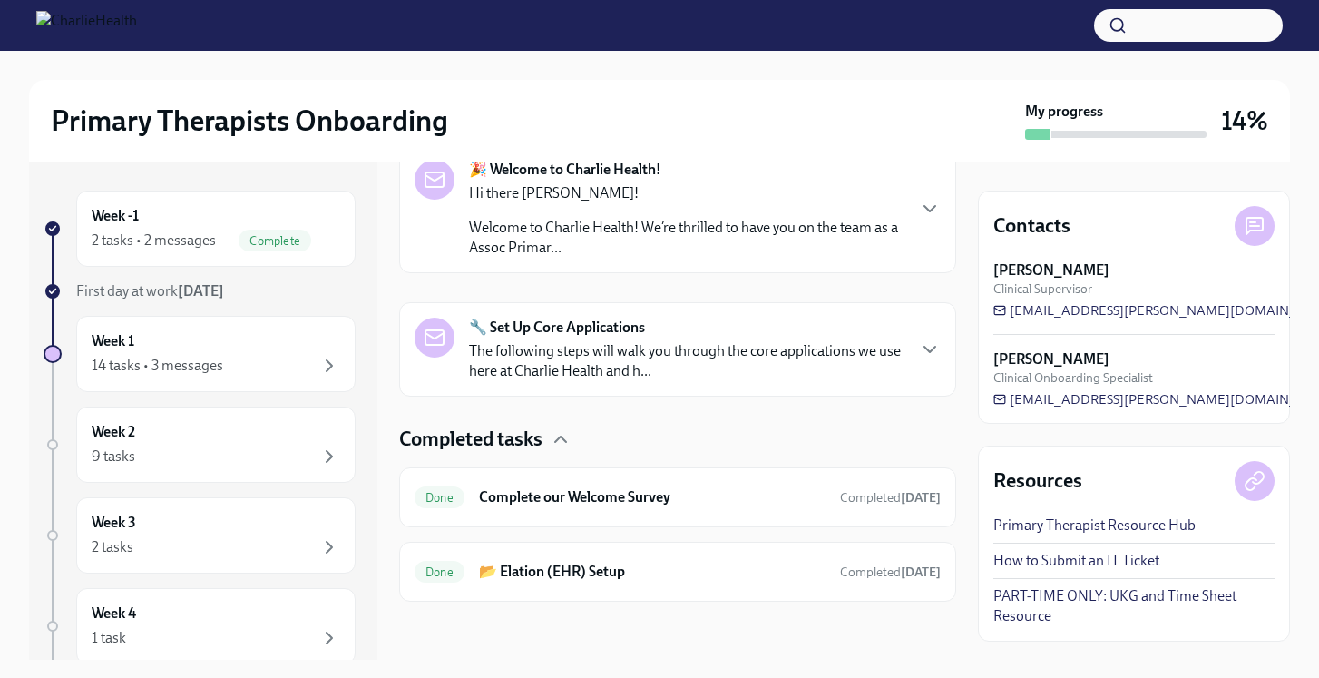
scroll to position [317, 0]
click at [632, 573] on h6 "📂 Elation (EHR) Setup" at bounding box center [652, 572] width 347 height 20
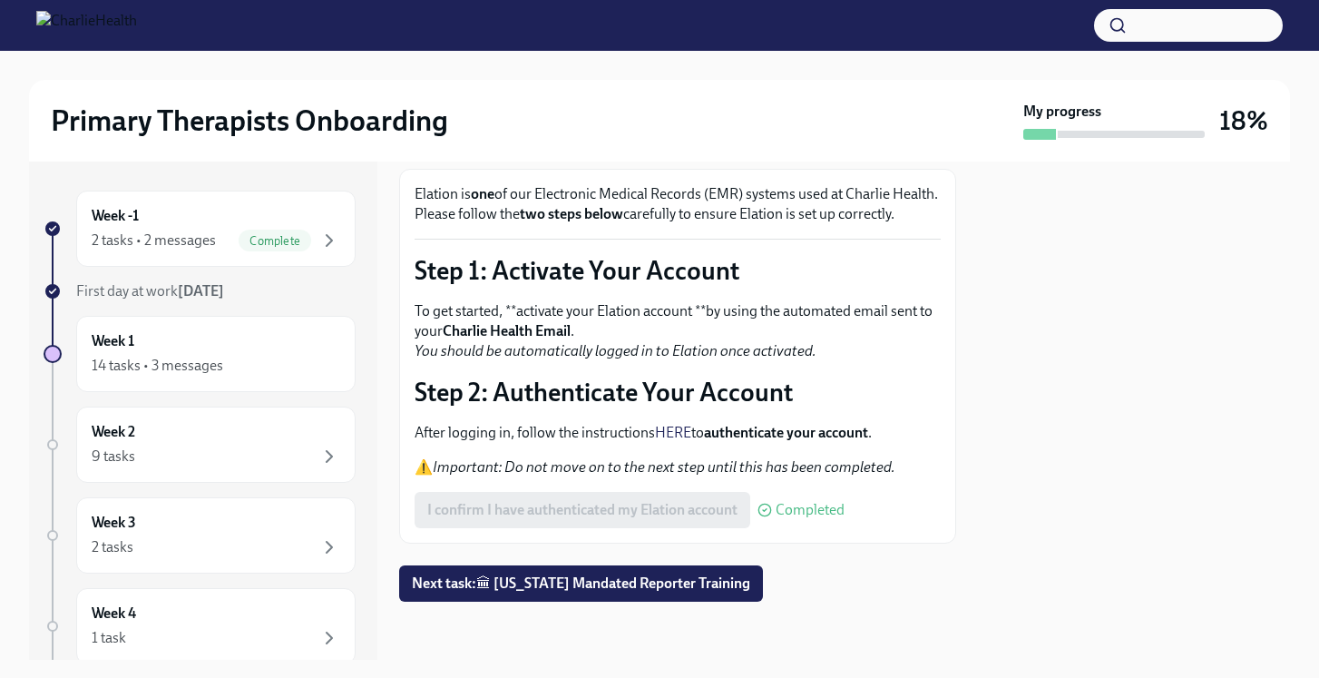
scroll to position [120, 0]
click at [269, 365] on div "14 tasks • 3 messages" at bounding box center [216, 366] width 249 height 22
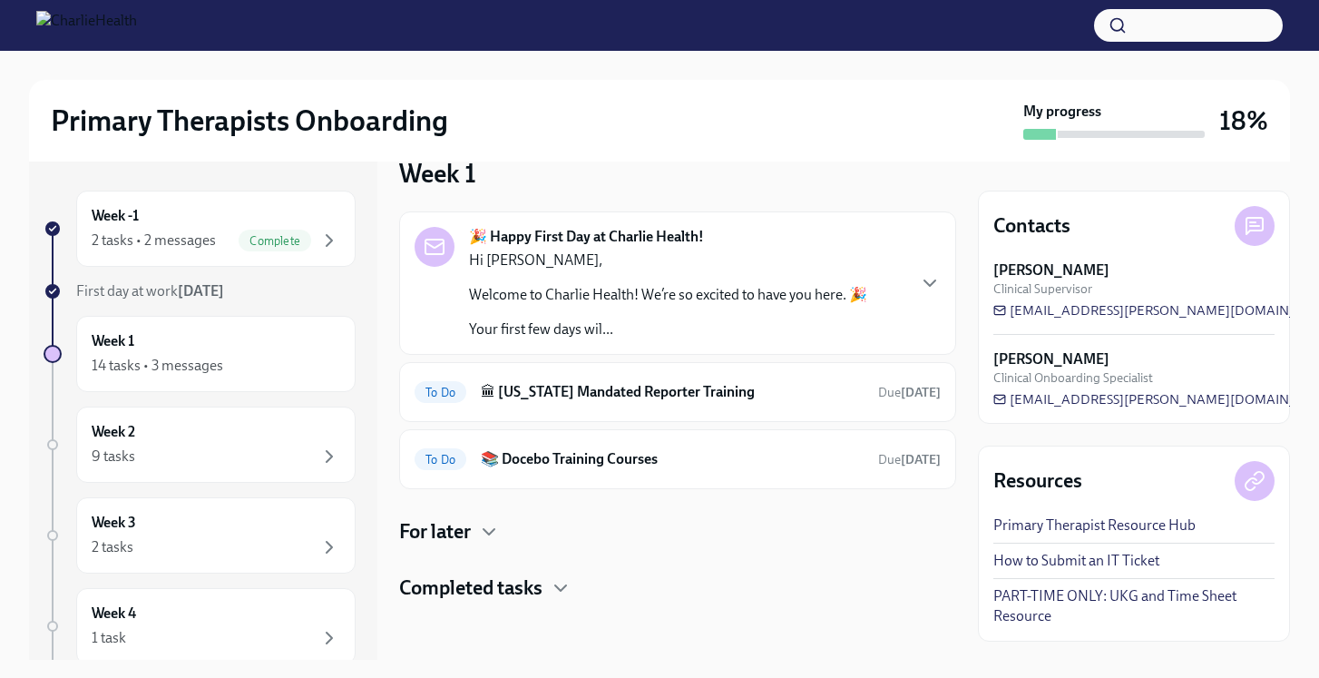
scroll to position [34, 0]
click at [456, 527] on h4 "For later" at bounding box center [435, 531] width 72 height 27
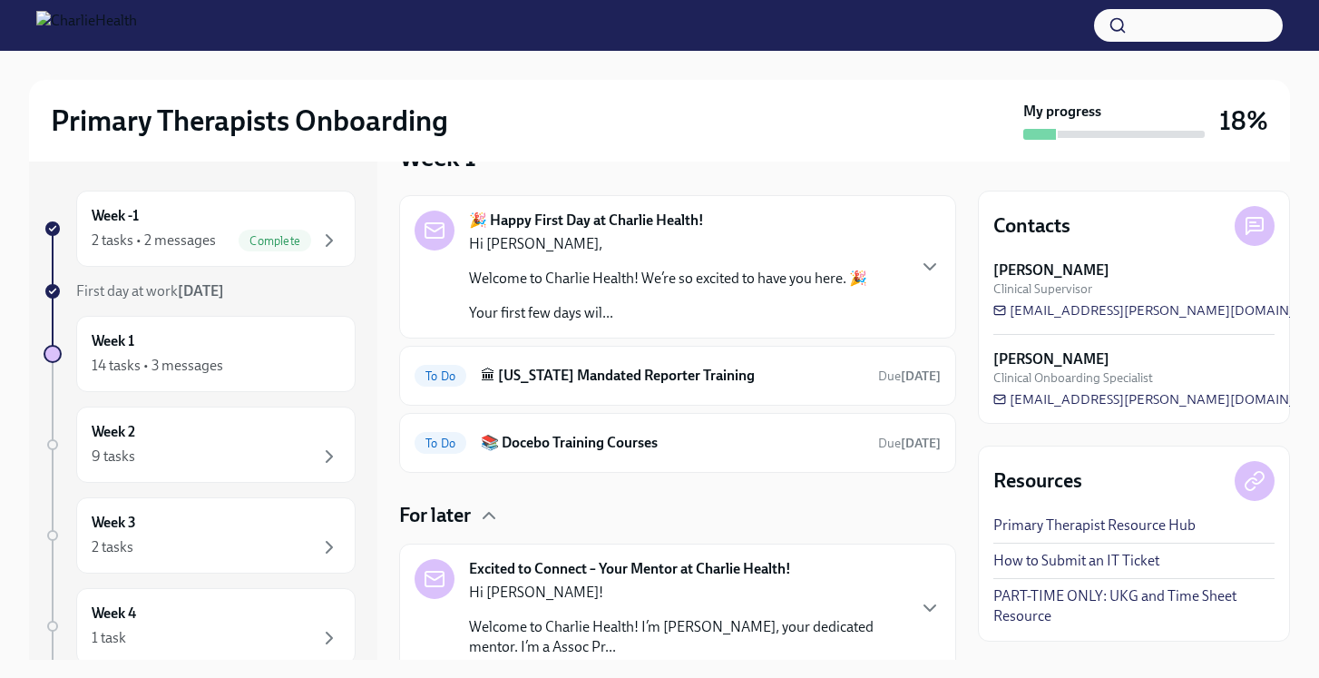
scroll to position [0, 0]
click at [703, 376] on h6 "🏛 [US_STATE] Mandated Reporter Training" at bounding box center [672, 376] width 383 height 20
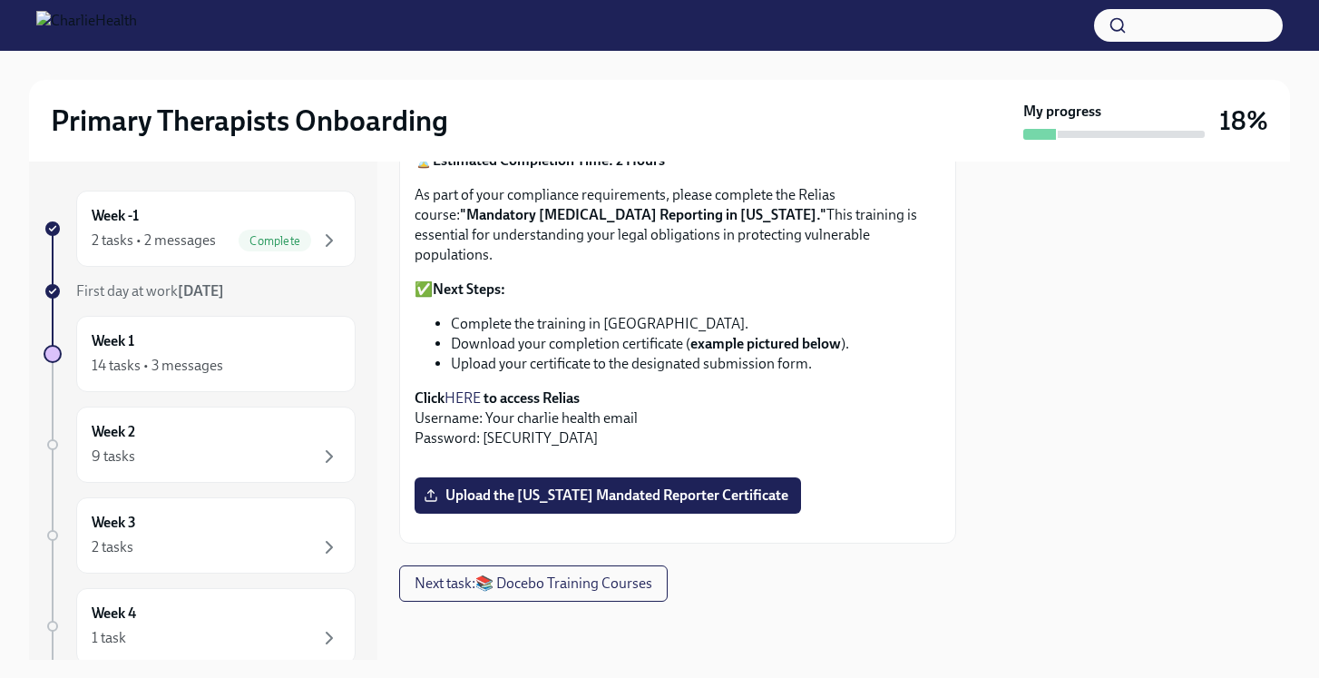
scroll to position [583, 0]
click at [666, 486] on span "Upload the [US_STATE] Mandated Reporter Certificate" at bounding box center [607, 495] width 361 height 18
click at [0, 0] on input "Upload the [US_STATE] Mandated Reporter Certificate" at bounding box center [0, 0] width 0 height 0
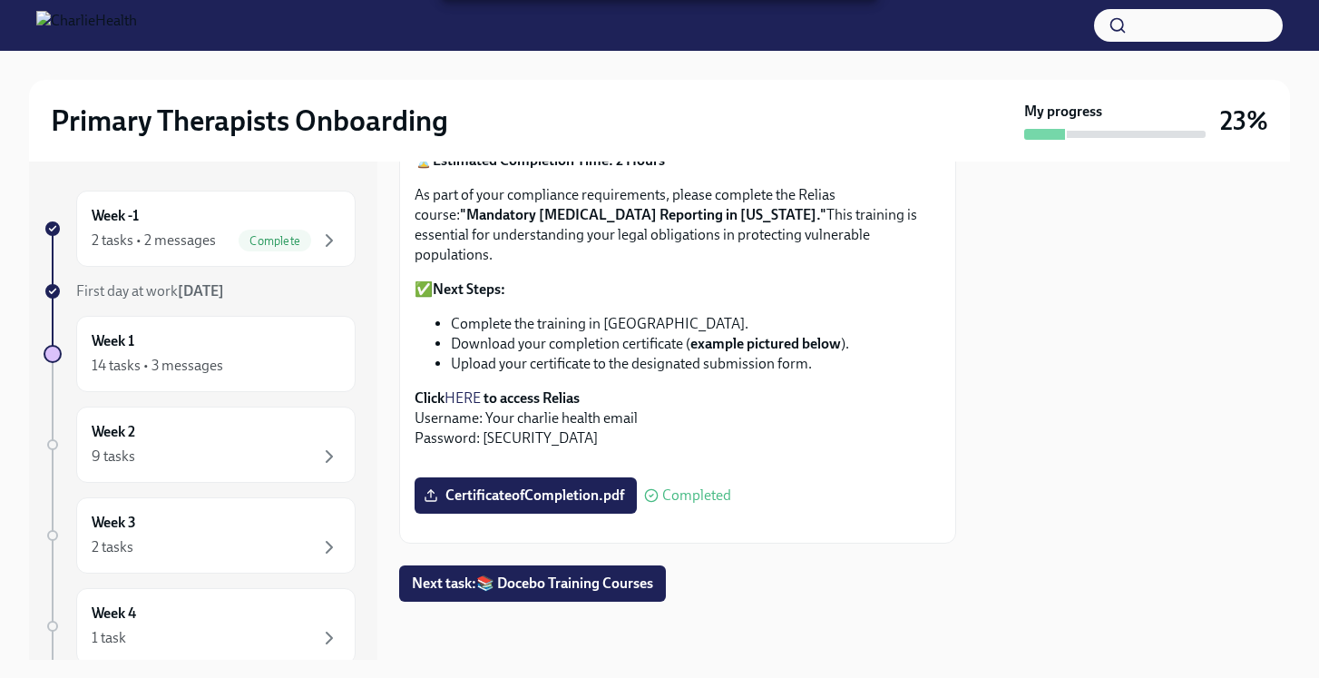
scroll to position [603, 0]
click at [638, 584] on span "Next task : 📚 Docebo Training Courses" at bounding box center [532, 583] width 241 height 18
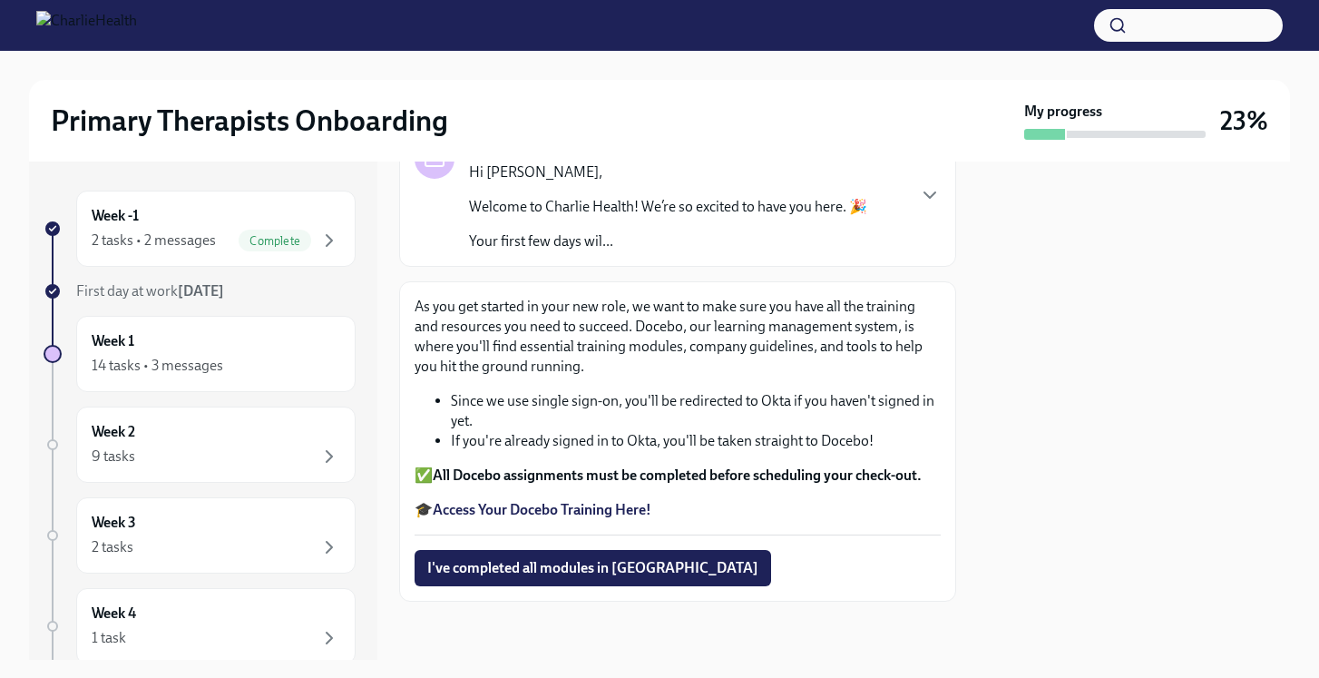
scroll to position [145, 0]
click at [602, 514] on strong "Access Your Docebo Training Here!" at bounding box center [542, 509] width 219 height 17
click at [267, 363] on div "14 tasks • 3 messages" at bounding box center [216, 366] width 249 height 22
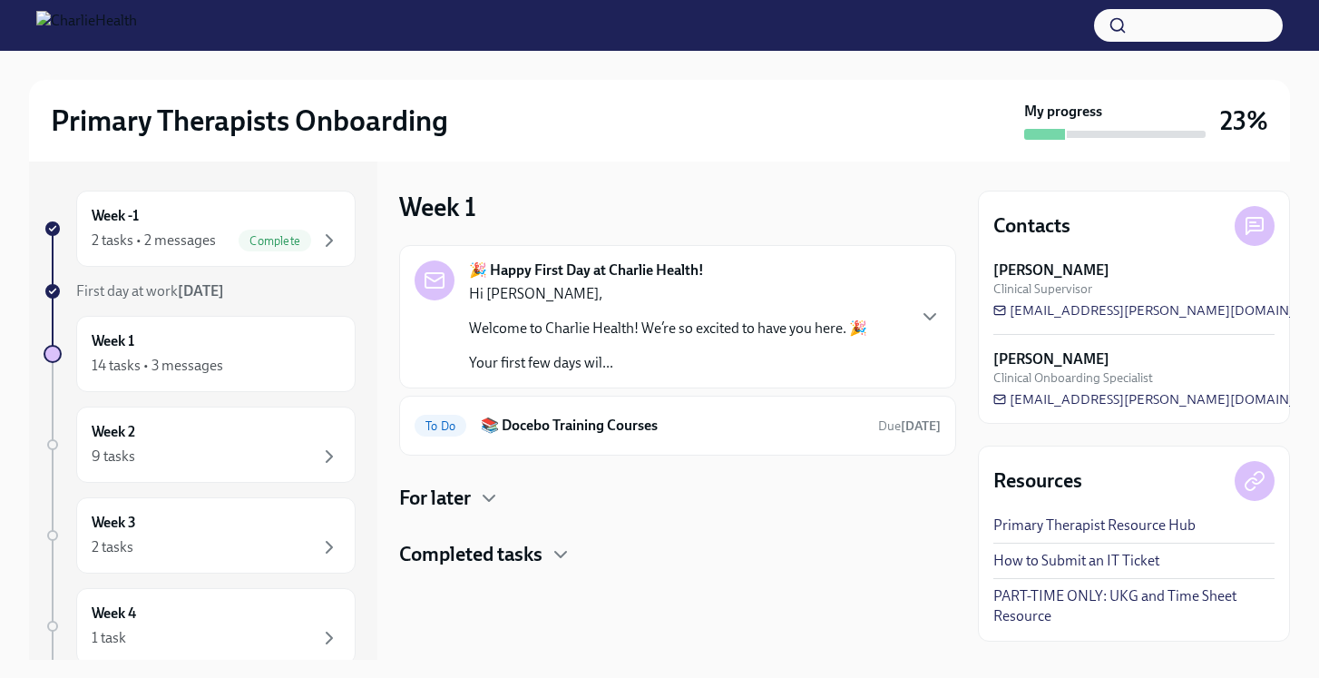
click at [438, 504] on h4 "For later" at bounding box center [435, 498] width 72 height 27
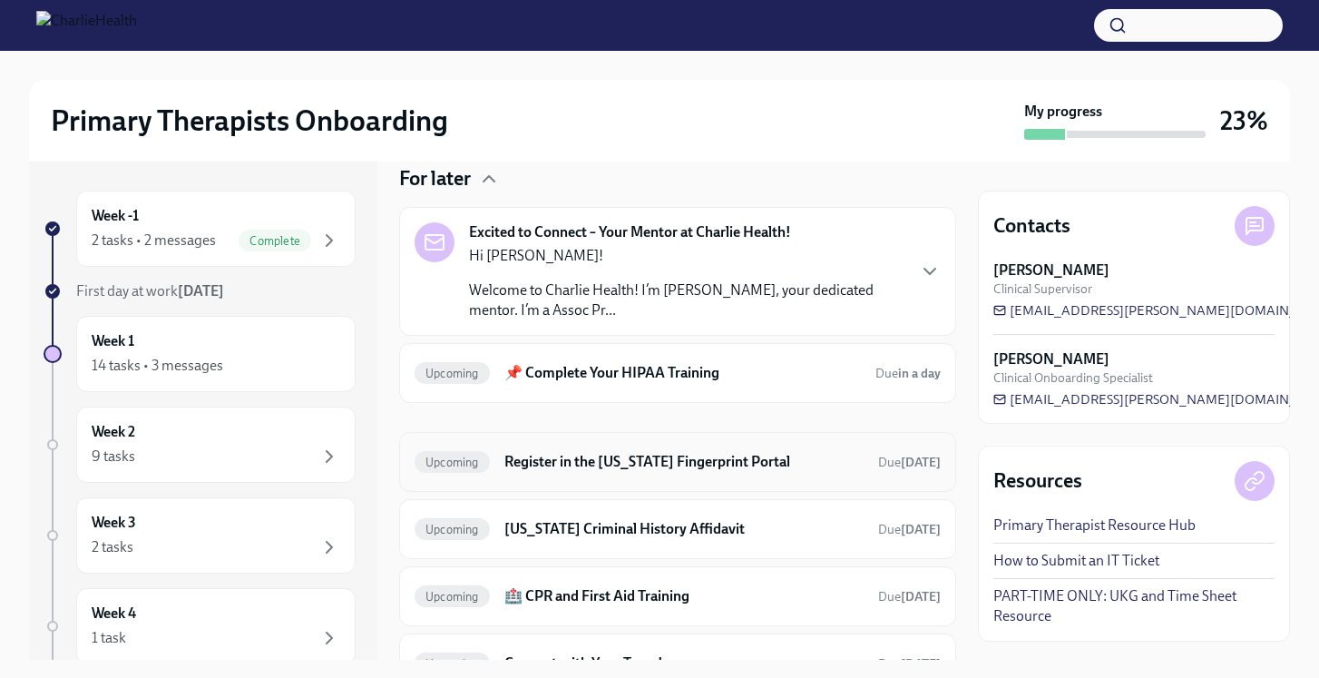
scroll to position [320, 0]
click at [646, 376] on h6 "📌 Complete Your HIPAA Training" at bounding box center [683, 372] width 357 height 20
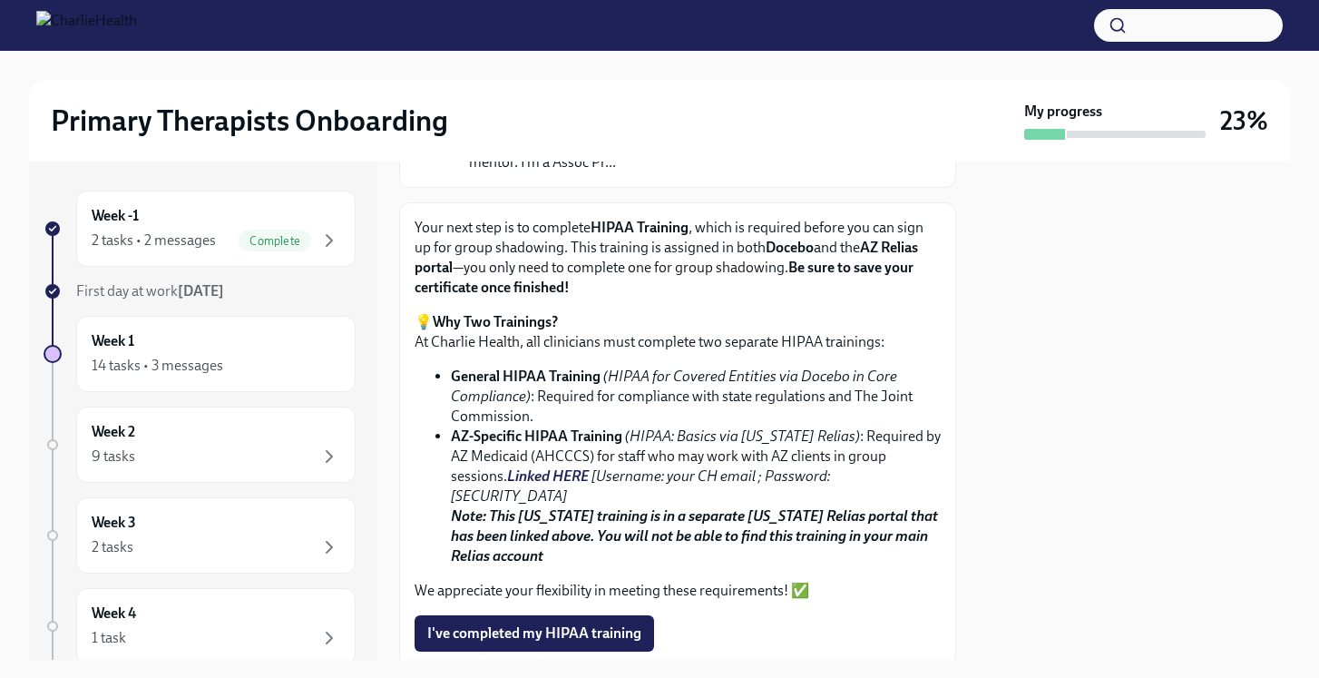
scroll to position [226, 0]
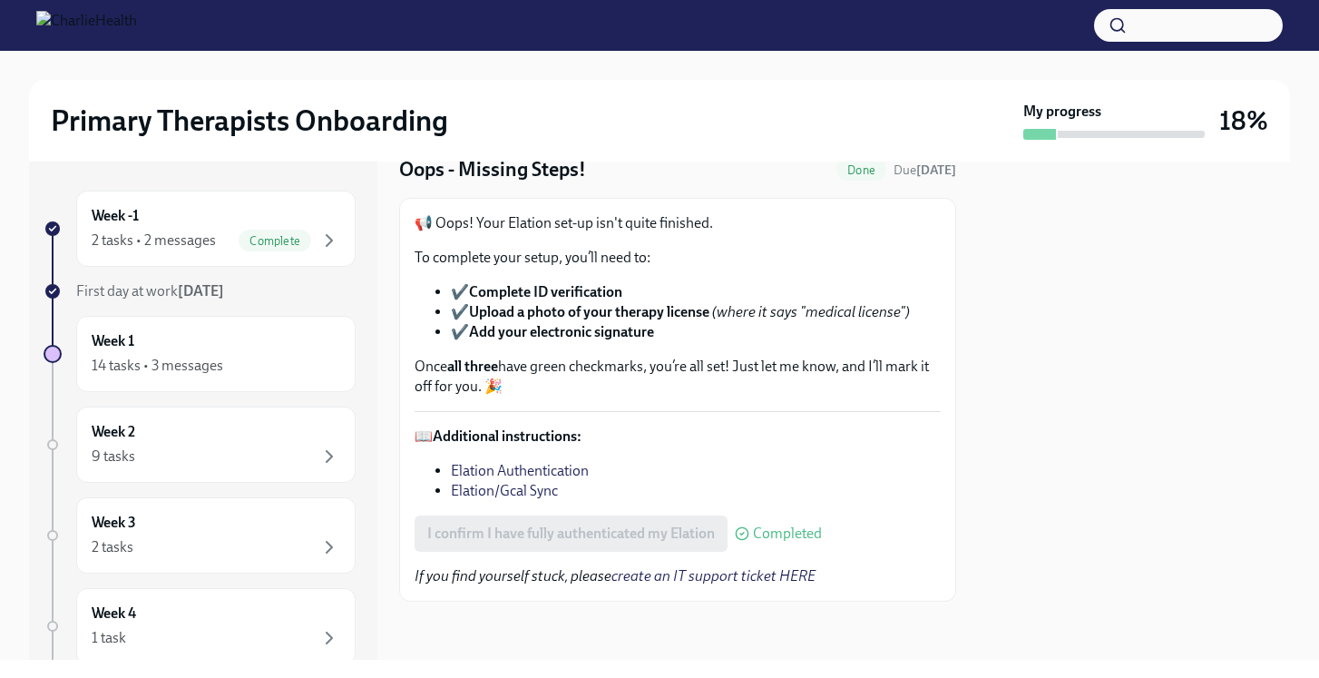
scroll to position [71, 0]
